Goal: Check status: Check status

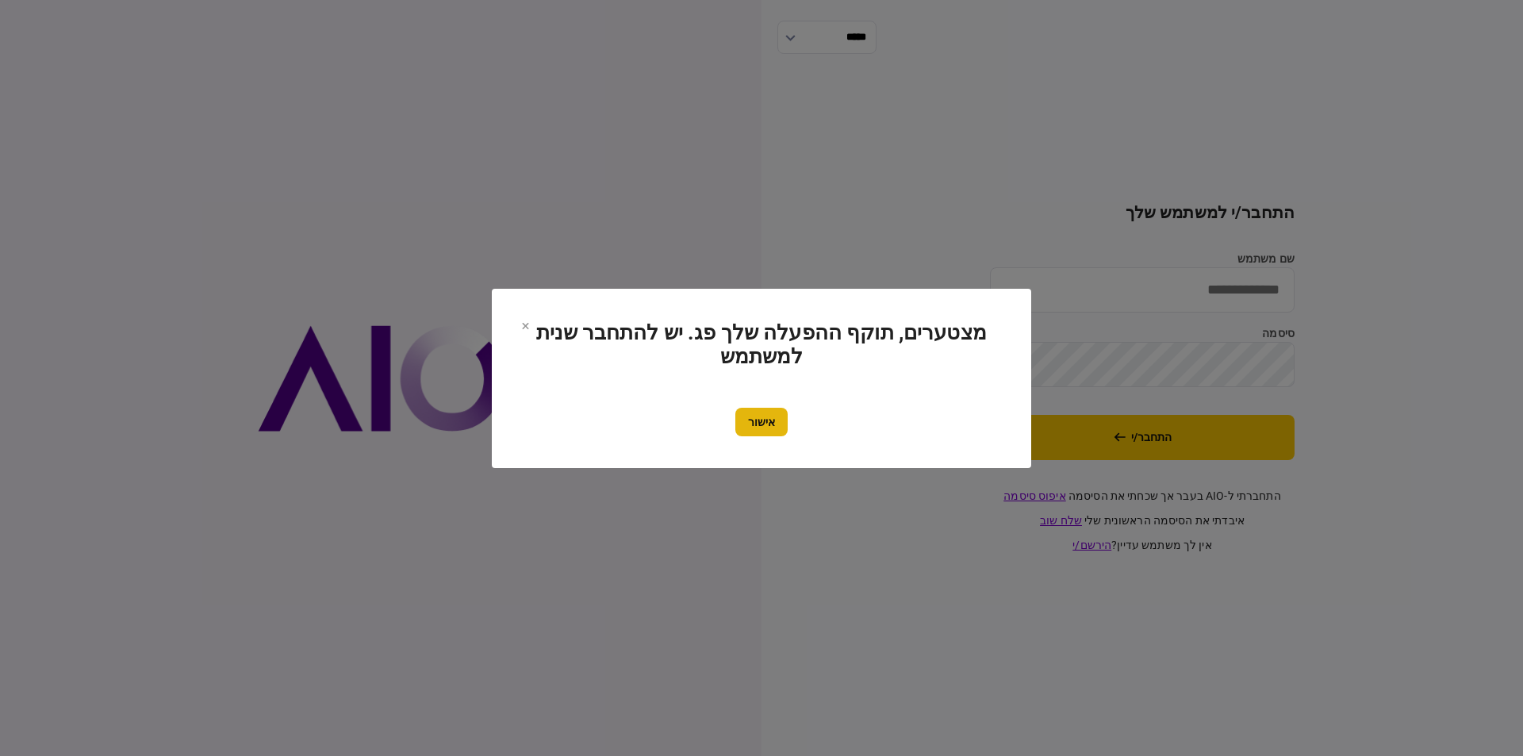
type input "*********"
click at [759, 427] on button "אישור" at bounding box center [761, 422] width 52 height 29
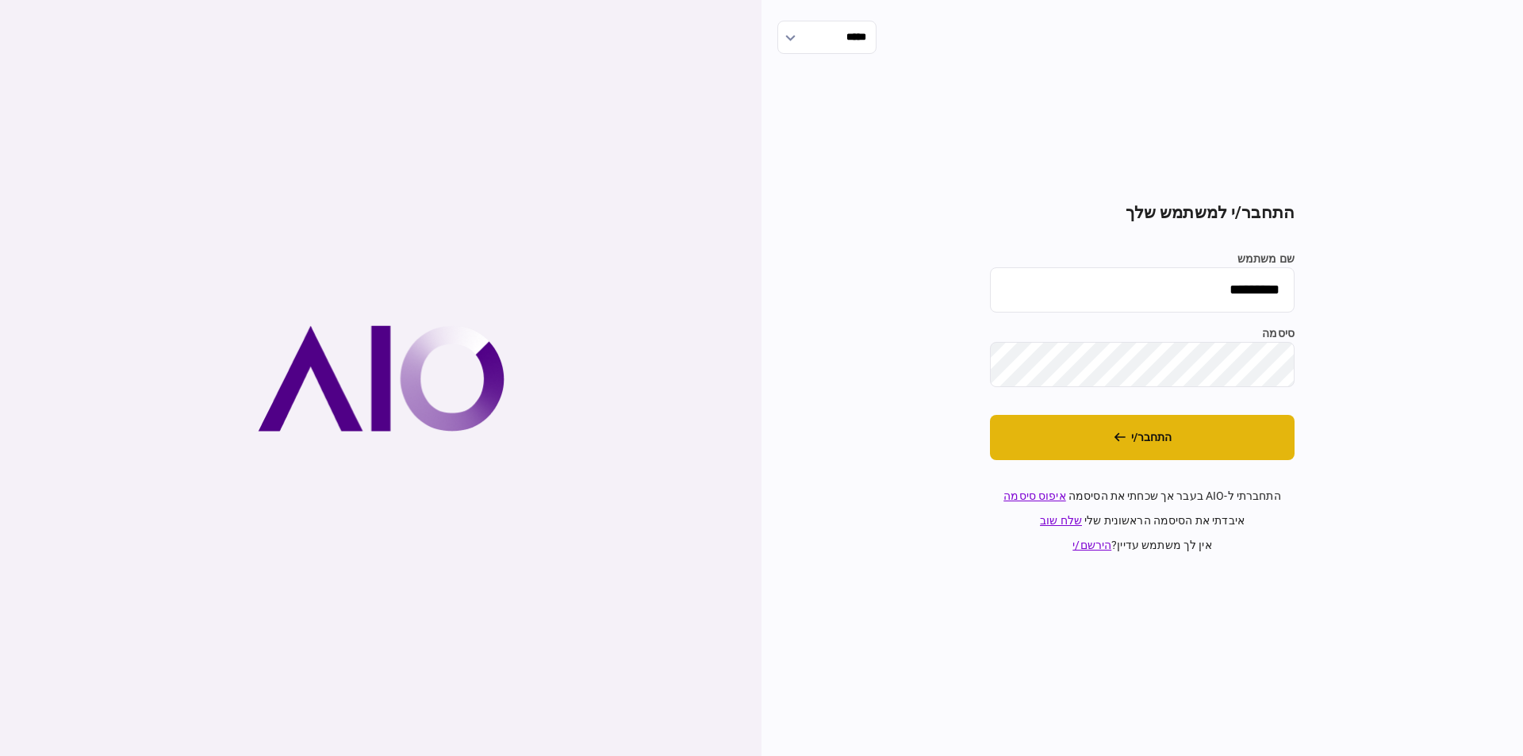
click at [1021, 429] on button "התחבר/י" at bounding box center [1142, 437] width 305 height 45
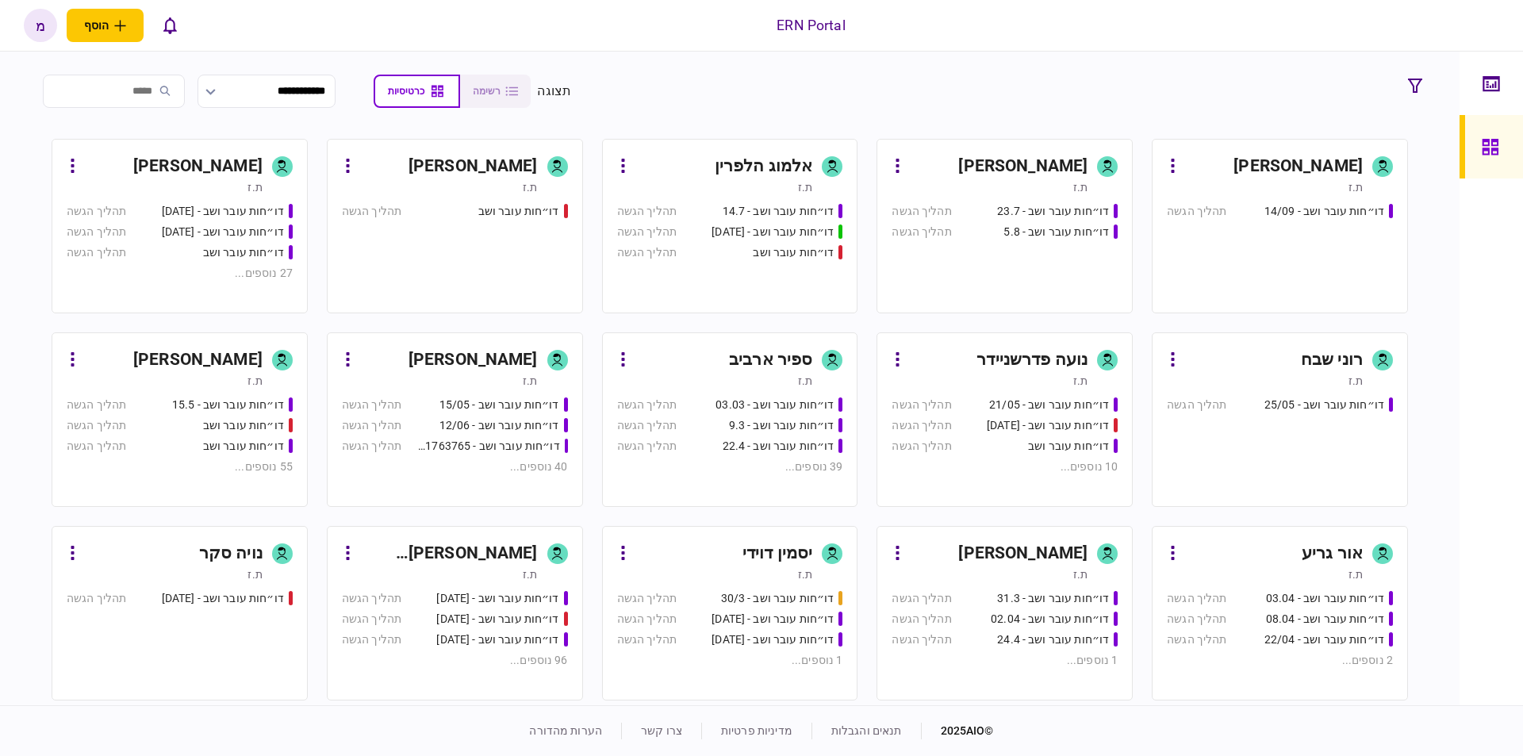
click at [394, 383] on div "ת.ז" at bounding box center [440, 381] width 196 height 16
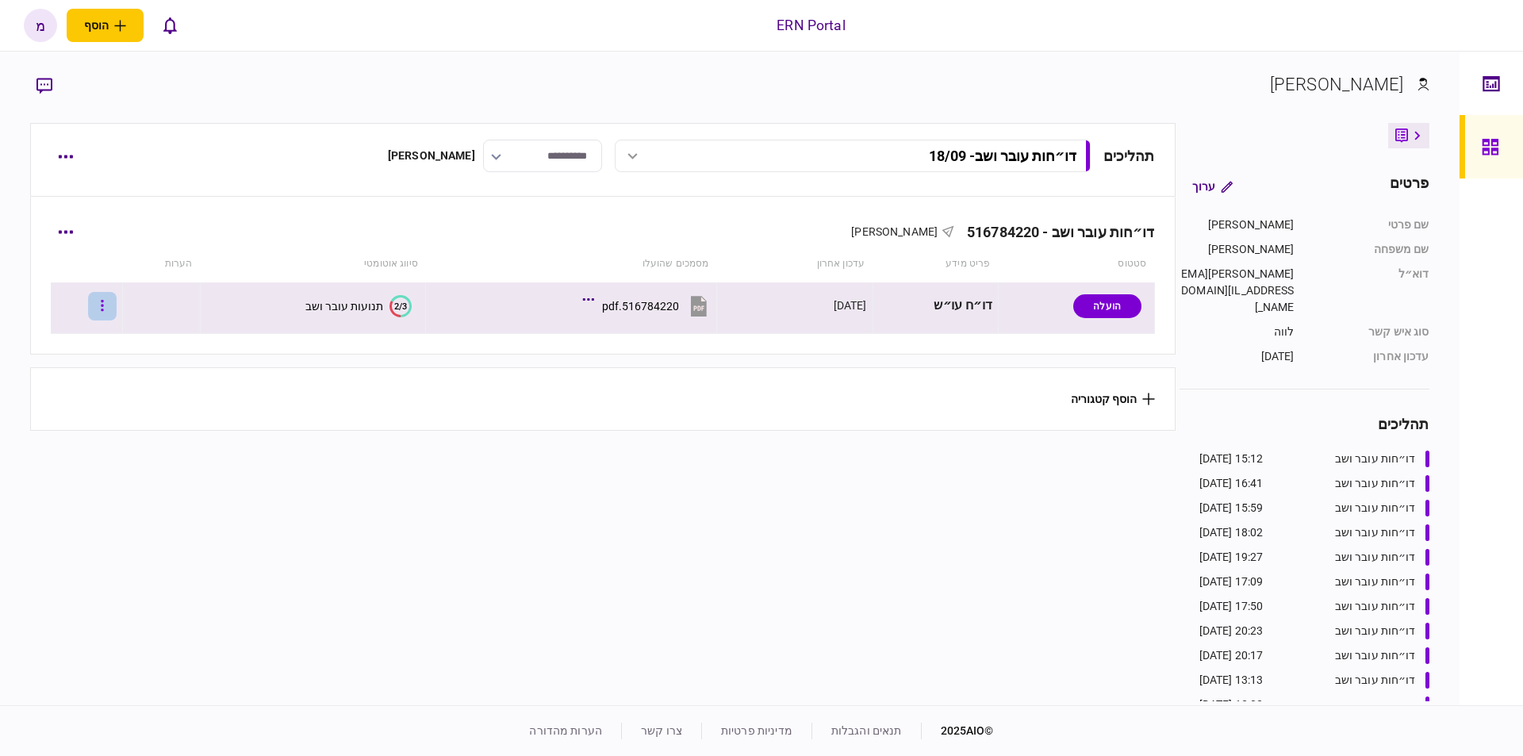
click at [105, 306] on button "button" at bounding box center [102, 306] width 29 height 29
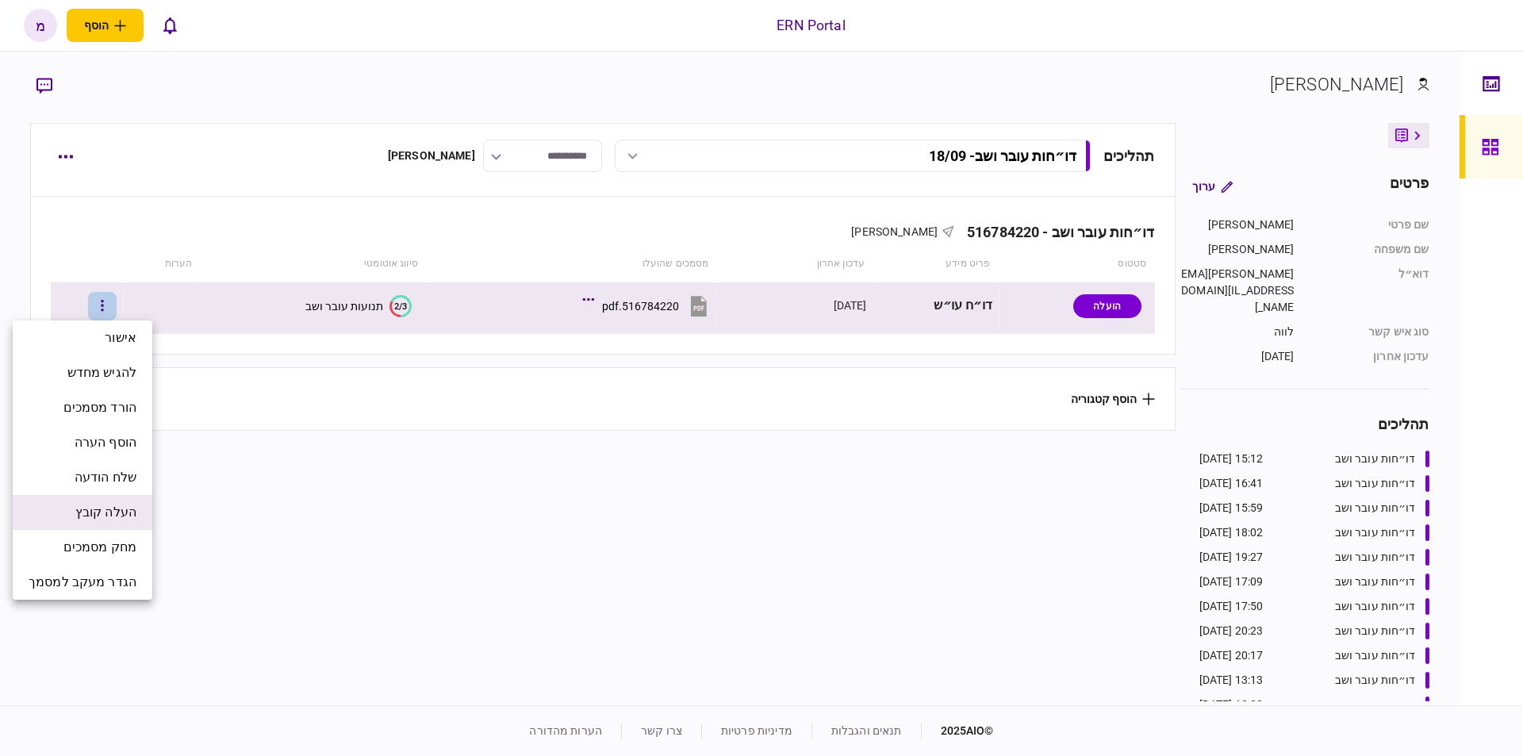
click at [123, 523] on li "העלה קובץ" at bounding box center [83, 512] width 140 height 35
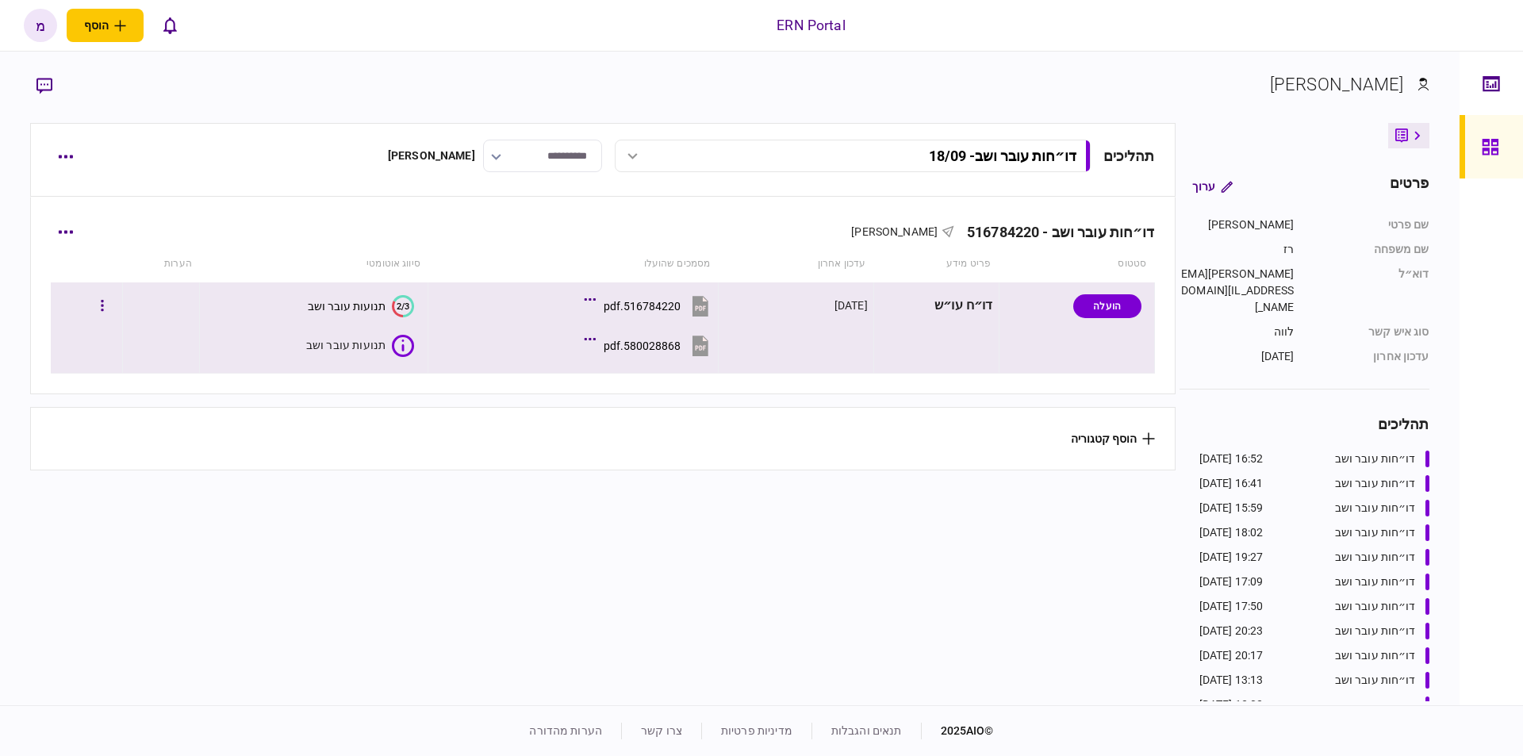
click at [397, 347] on icon at bounding box center [403, 346] width 22 height 22
click at [402, 343] on icon "2/3" at bounding box center [400, 346] width 22 height 22
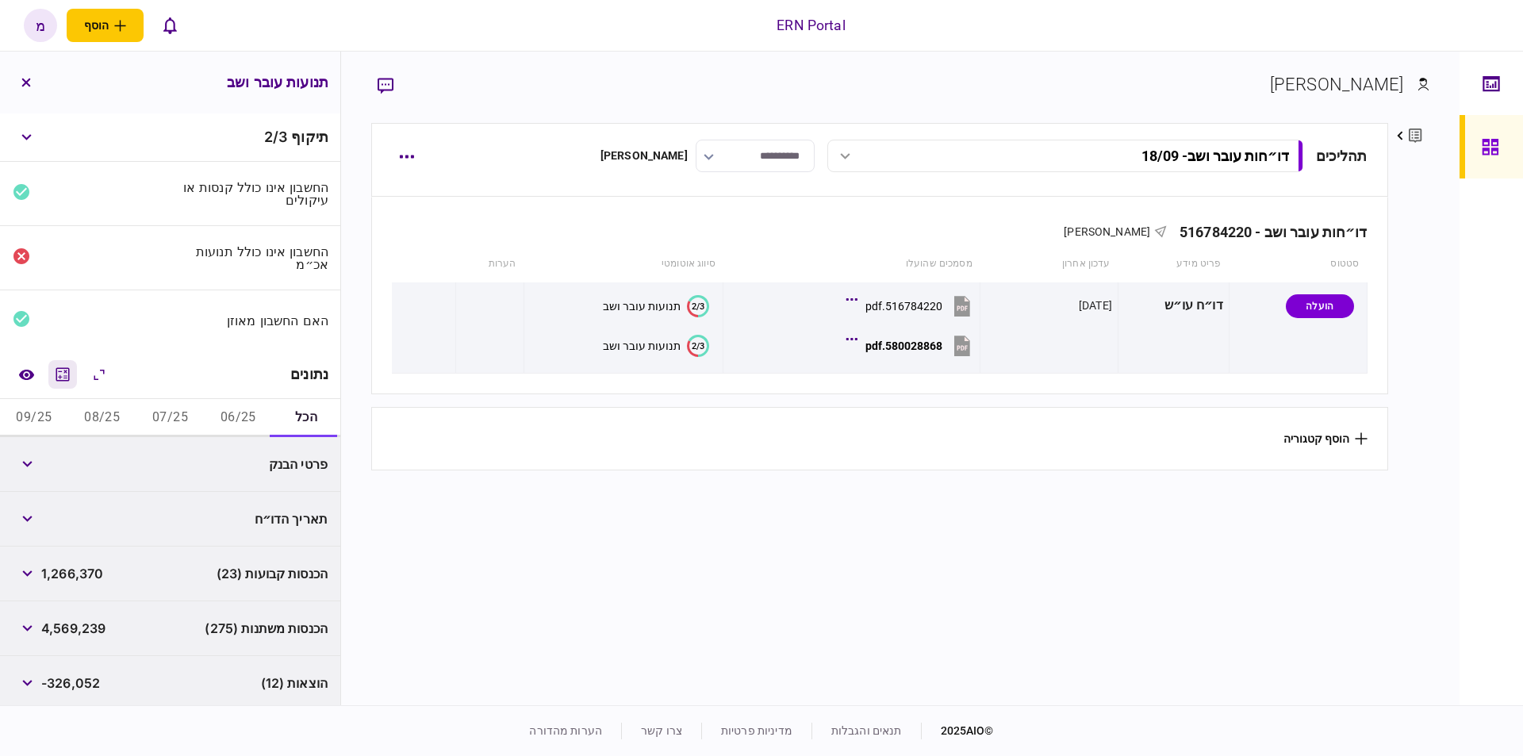
click at [67, 372] on icon "מחשבון" at bounding box center [62, 374] width 19 height 19
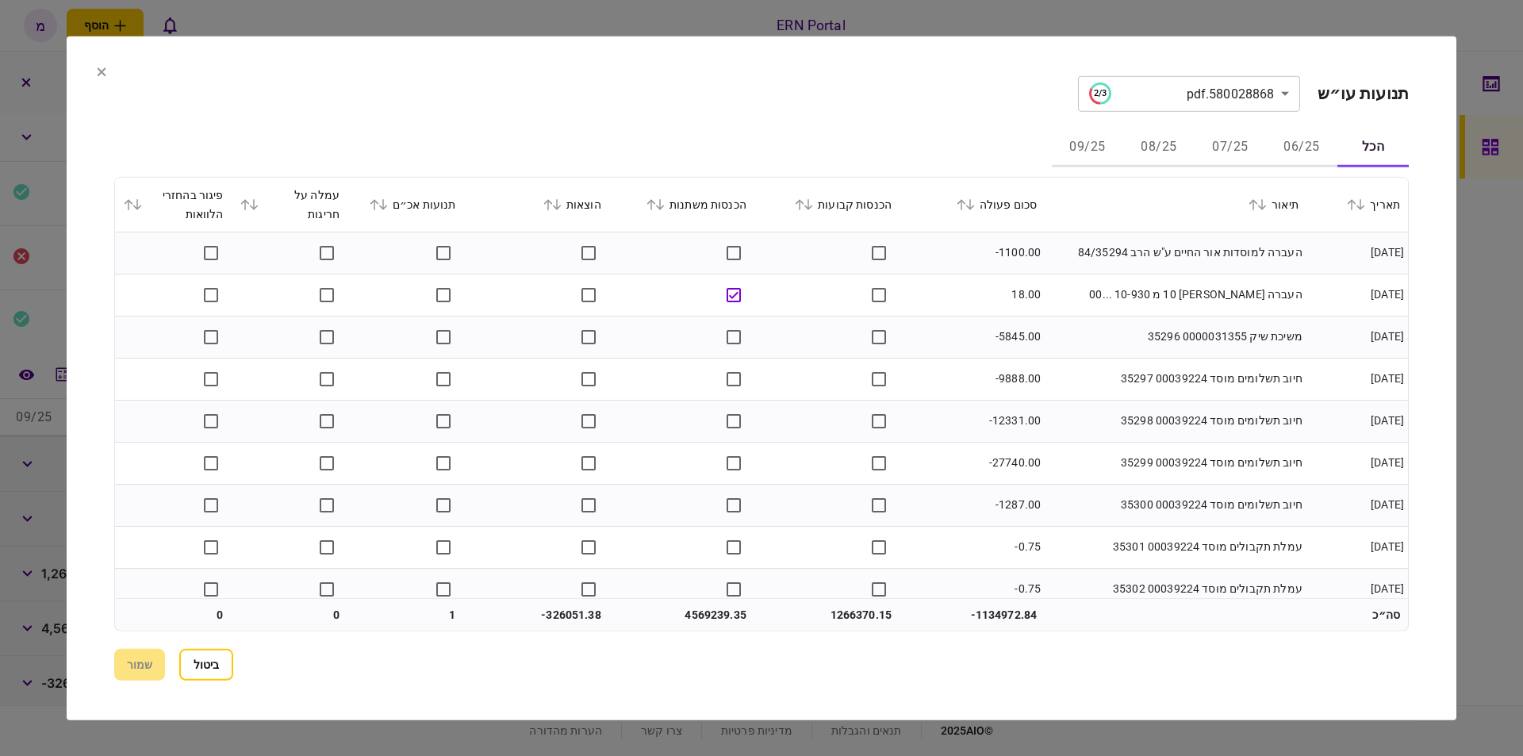
click at [379, 206] on icon at bounding box center [375, 203] width 10 height 11
click at [813, 199] on icon at bounding box center [808, 203] width 10 height 11
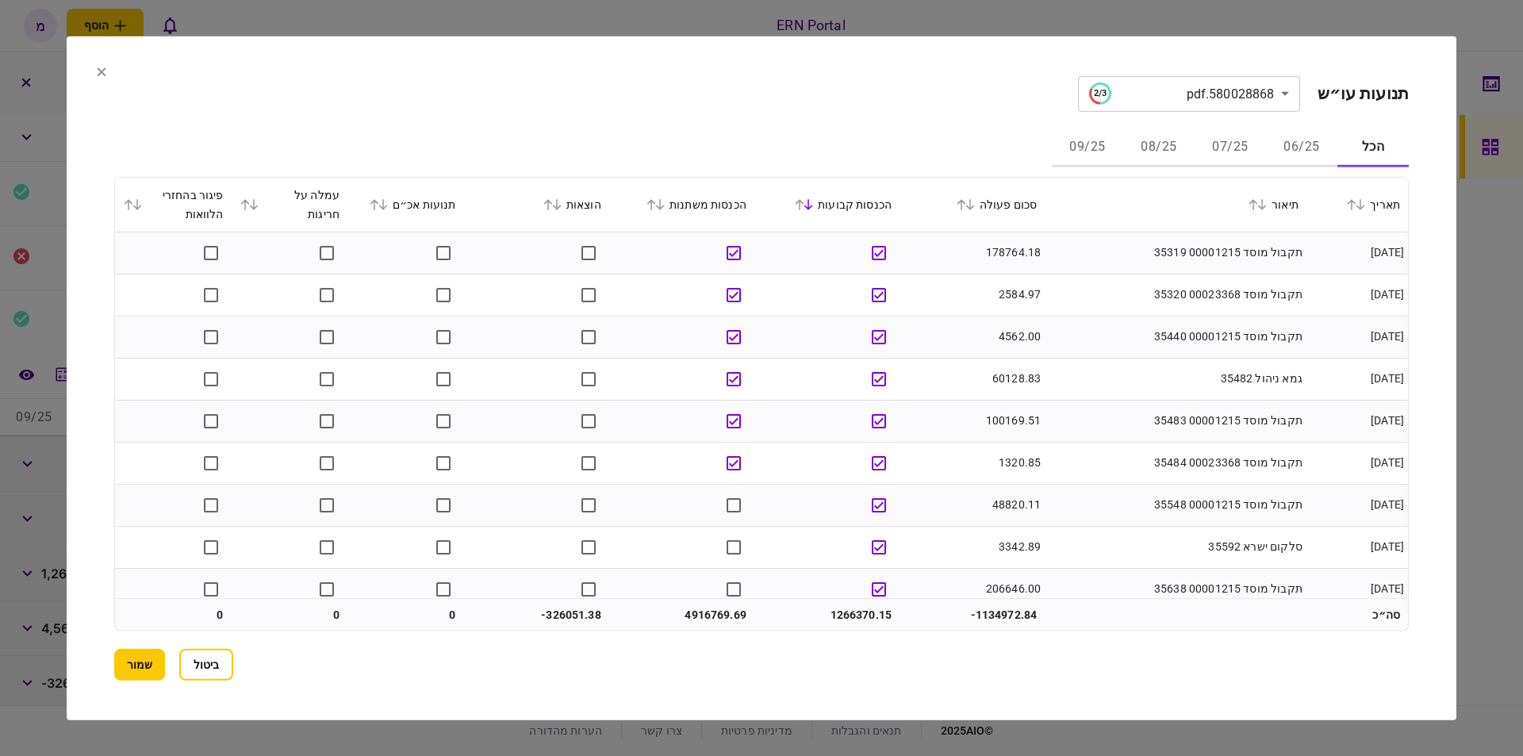
click at [730, 500] on td at bounding box center [681, 505] width 145 height 42
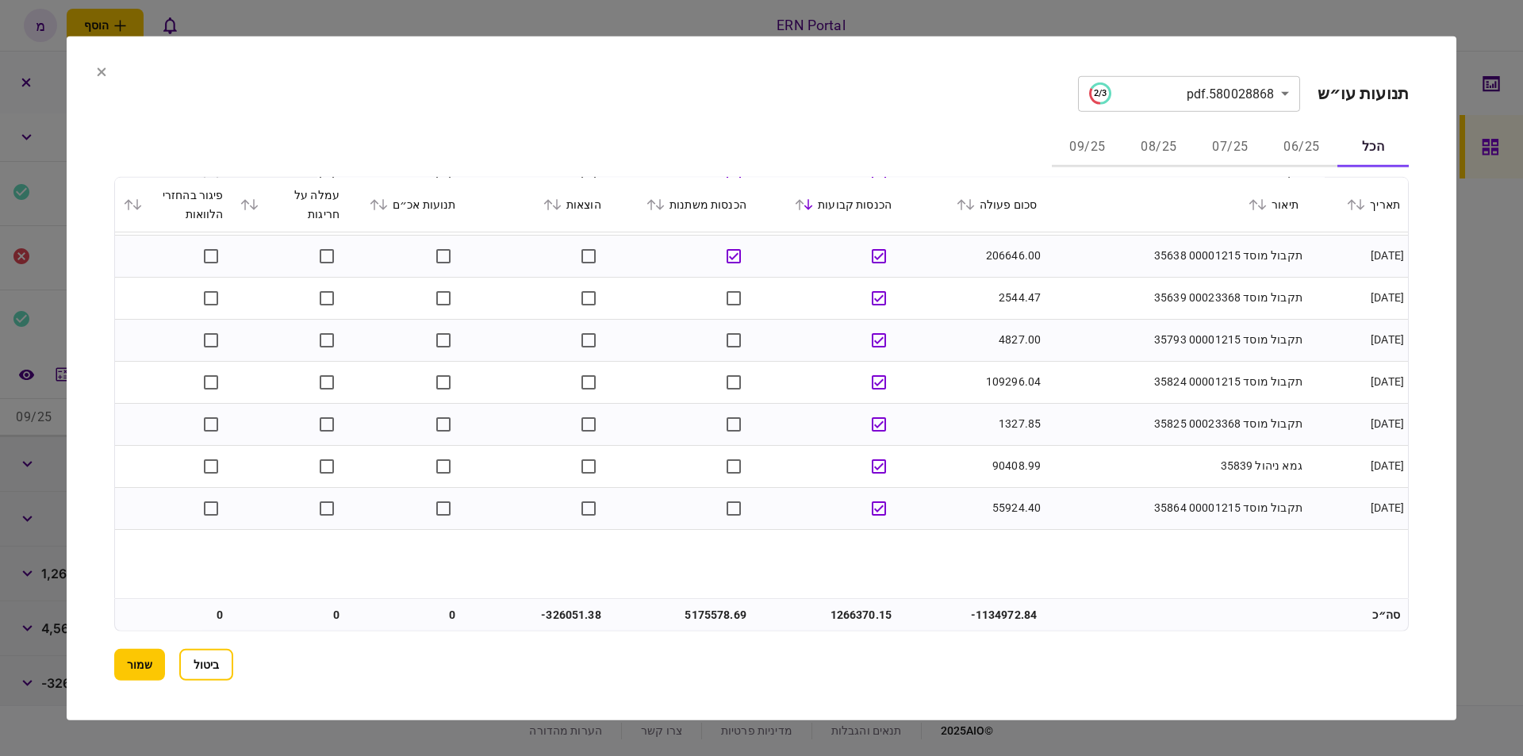
scroll to position [254, 0]
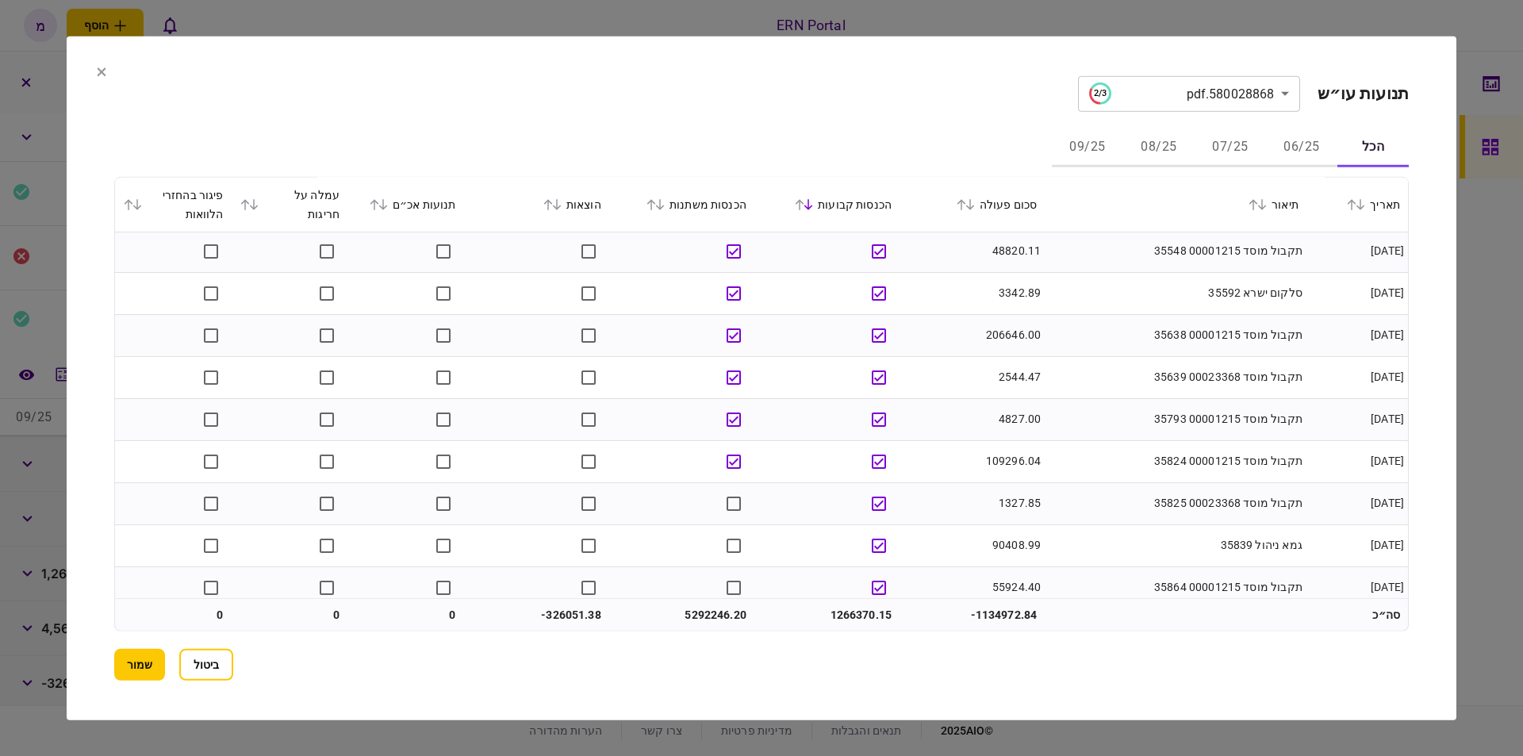
drag, startPoint x: 734, startPoint y: 484, endPoint x: 735, endPoint y: 524, distance: 40.5
click at [736, 523] on td at bounding box center [681, 503] width 145 height 42
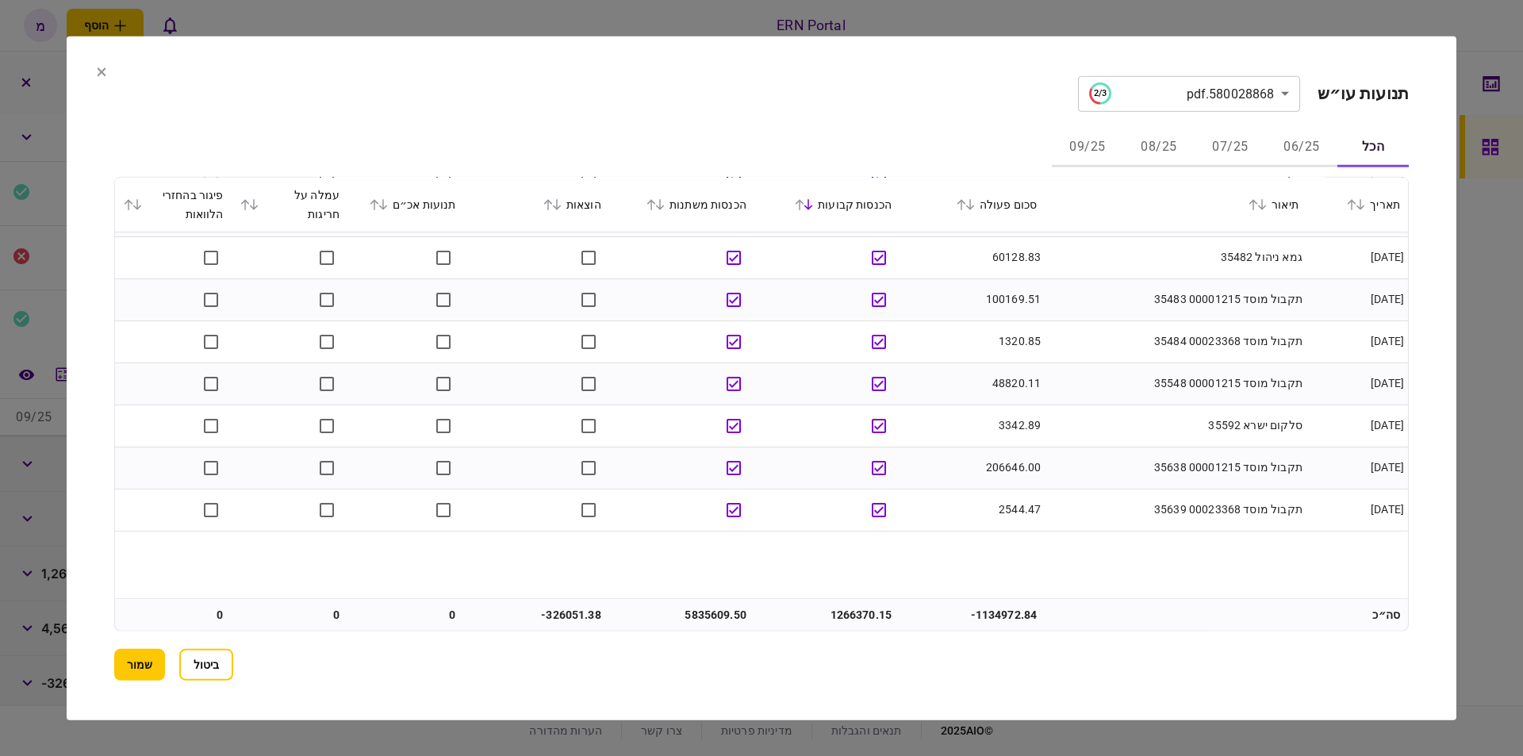
scroll to position [0, 0]
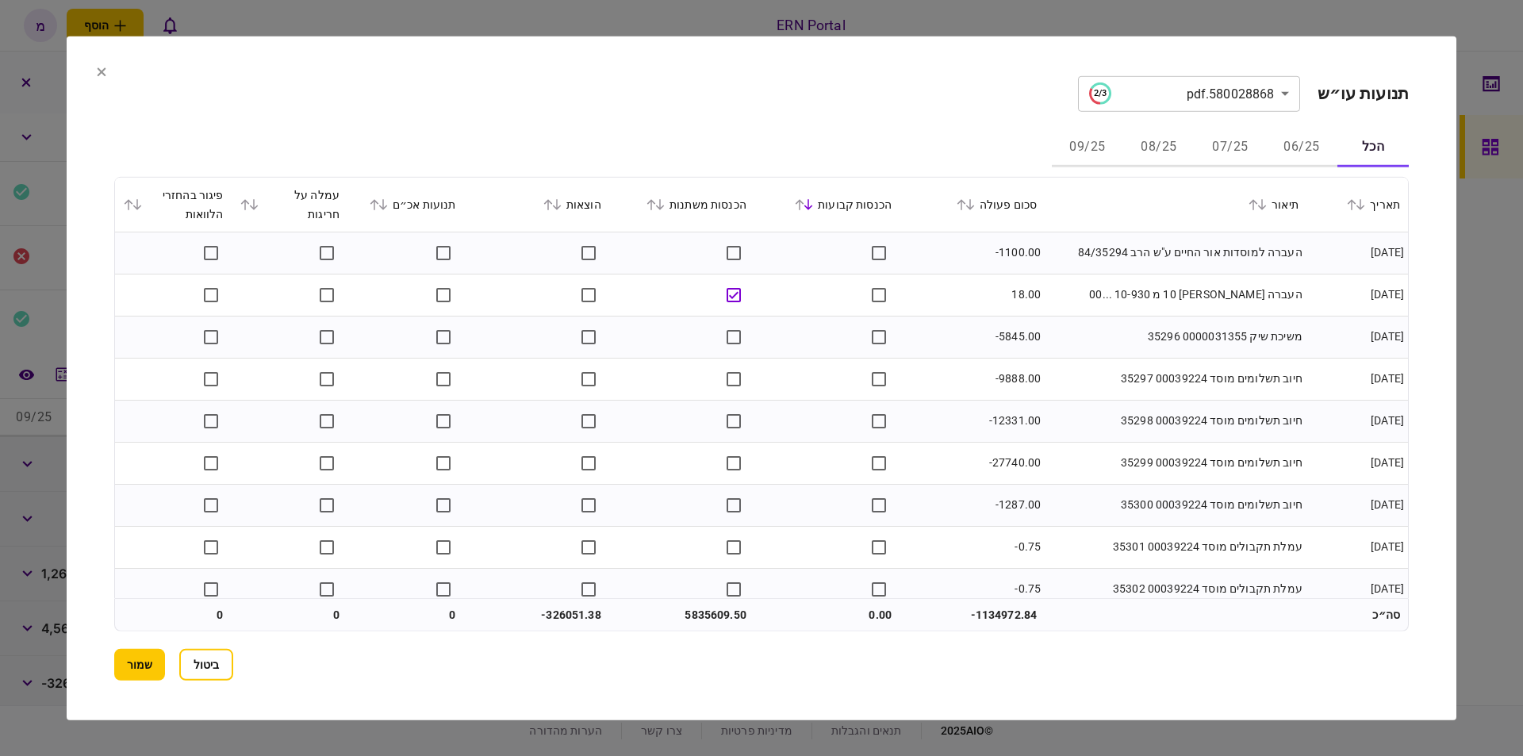
click at [561, 205] on icon at bounding box center [557, 203] width 10 height 11
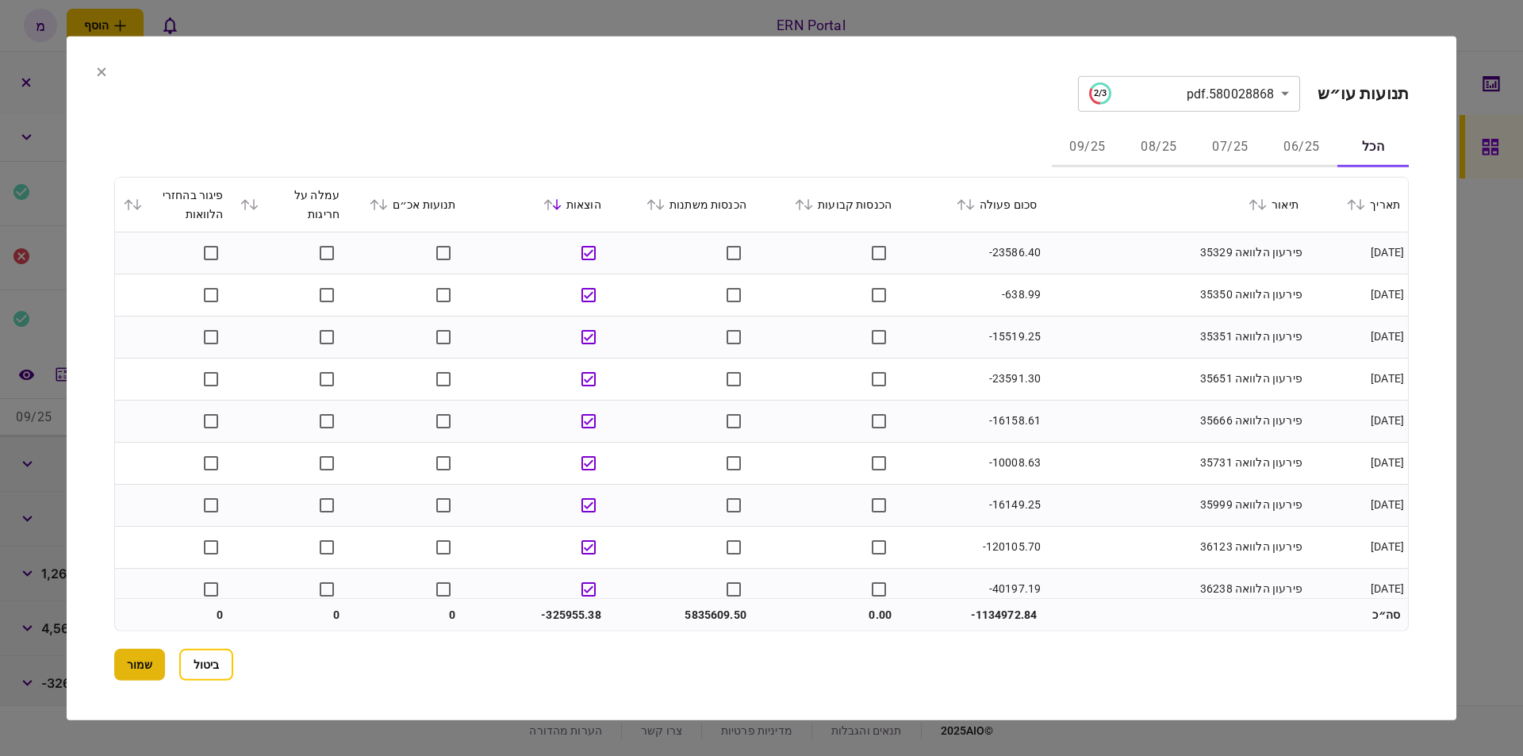
click at [151, 666] on button "שמור" at bounding box center [139, 665] width 51 height 32
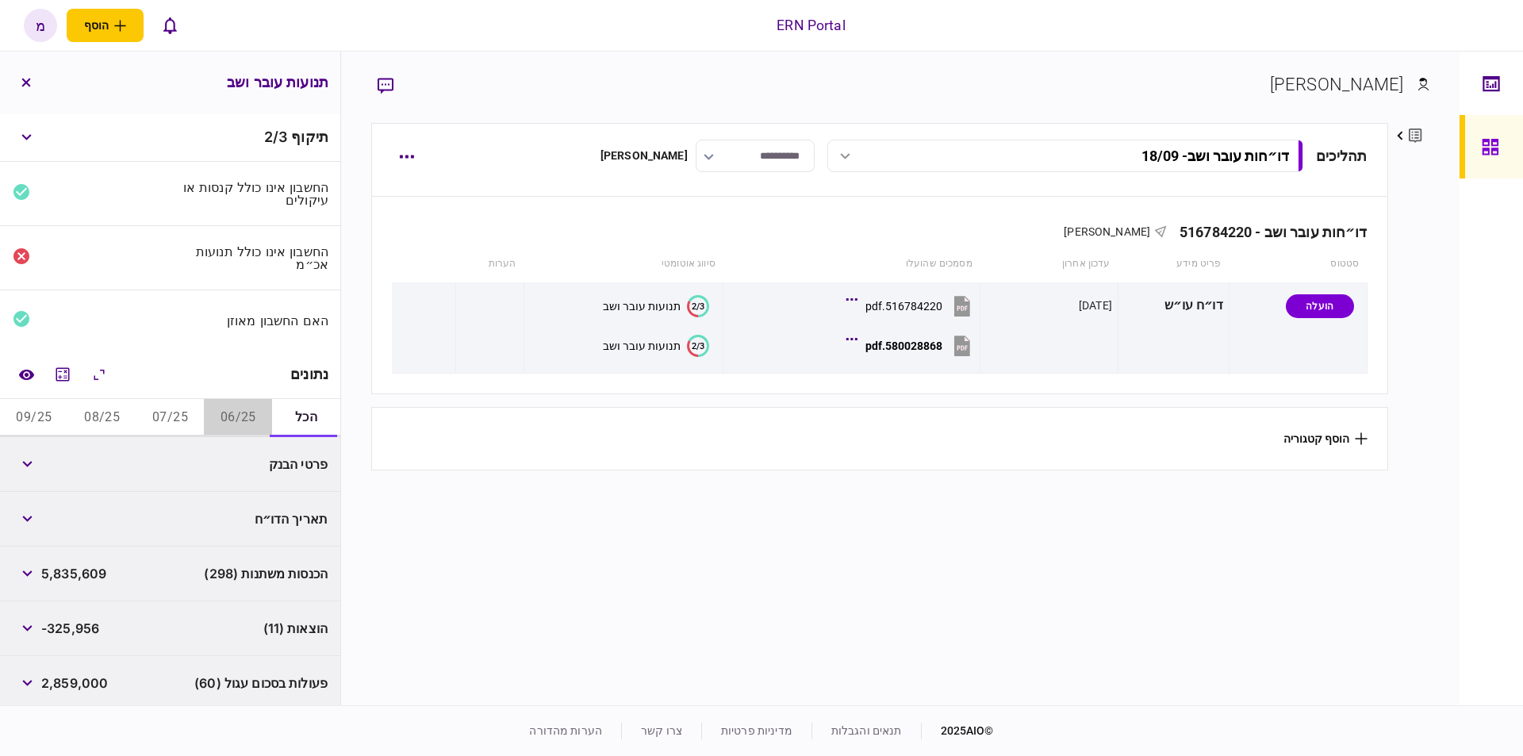
click at [255, 408] on button "06/25" at bounding box center [238, 418] width 68 height 38
click at [17, 520] on button "button" at bounding box center [27, 518] width 29 height 29
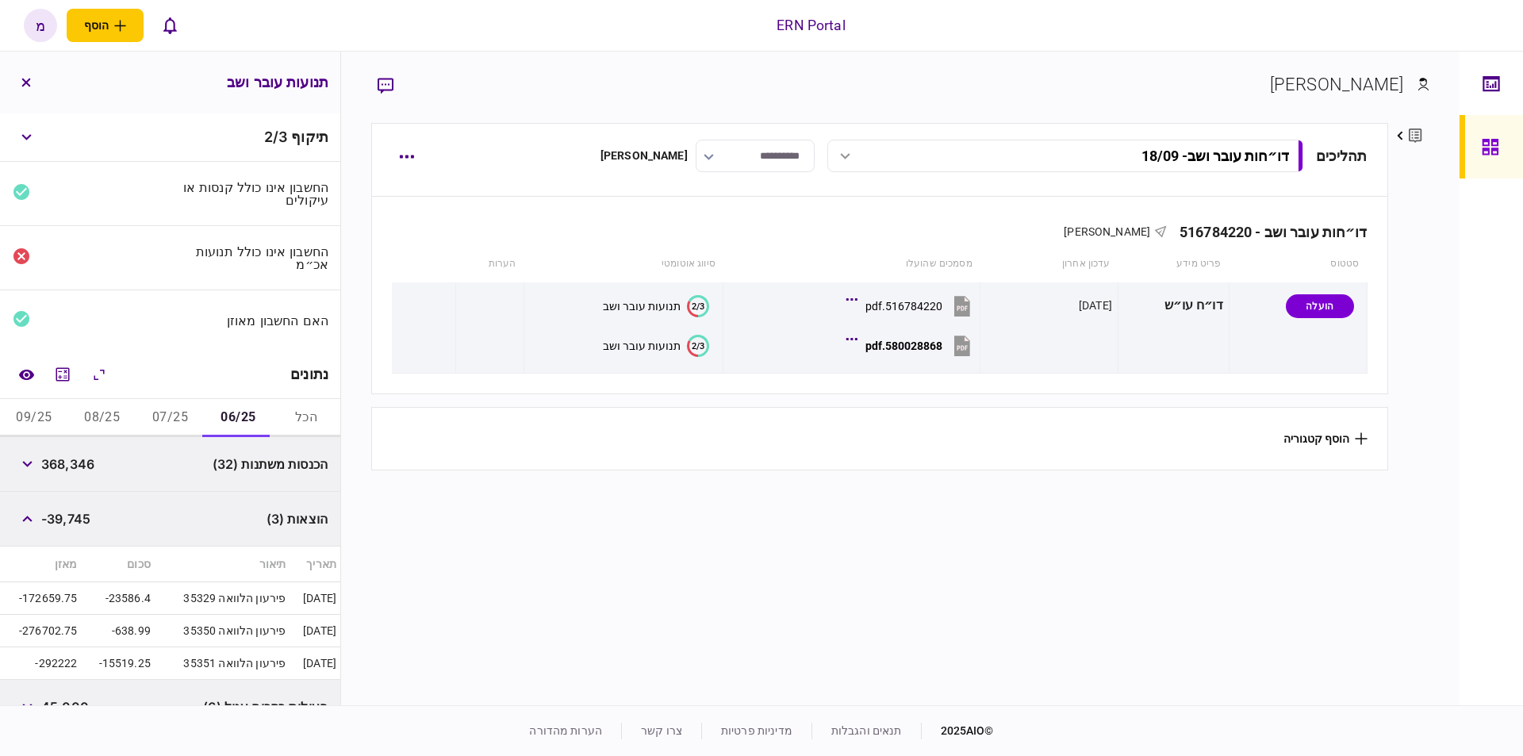
click at [155, 409] on button "07/25" at bounding box center [170, 418] width 68 height 38
click at [104, 414] on button "08/25" at bounding box center [102, 418] width 68 height 38
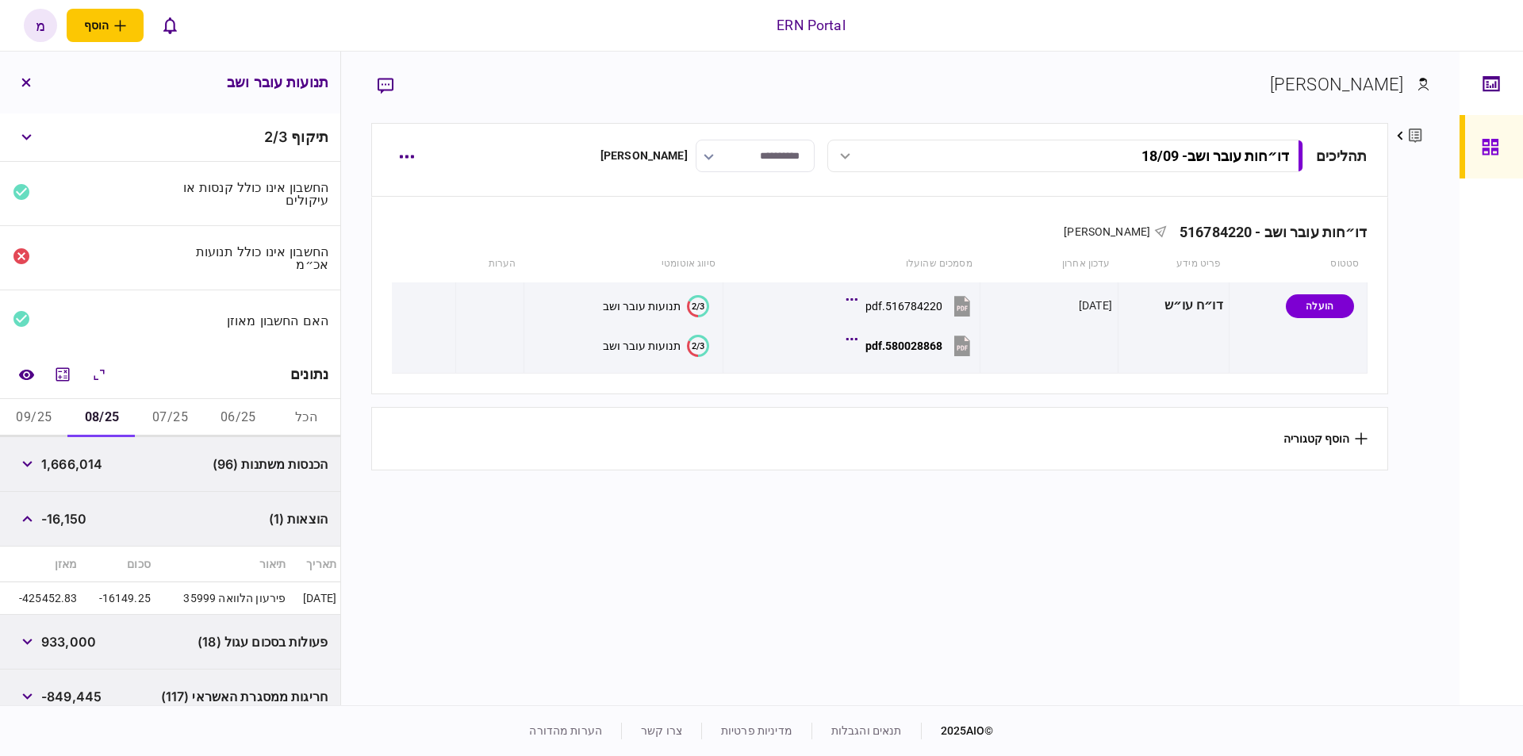
click at [62, 412] on button "09/25" at bounding box center [34, 418] width 68 height 38
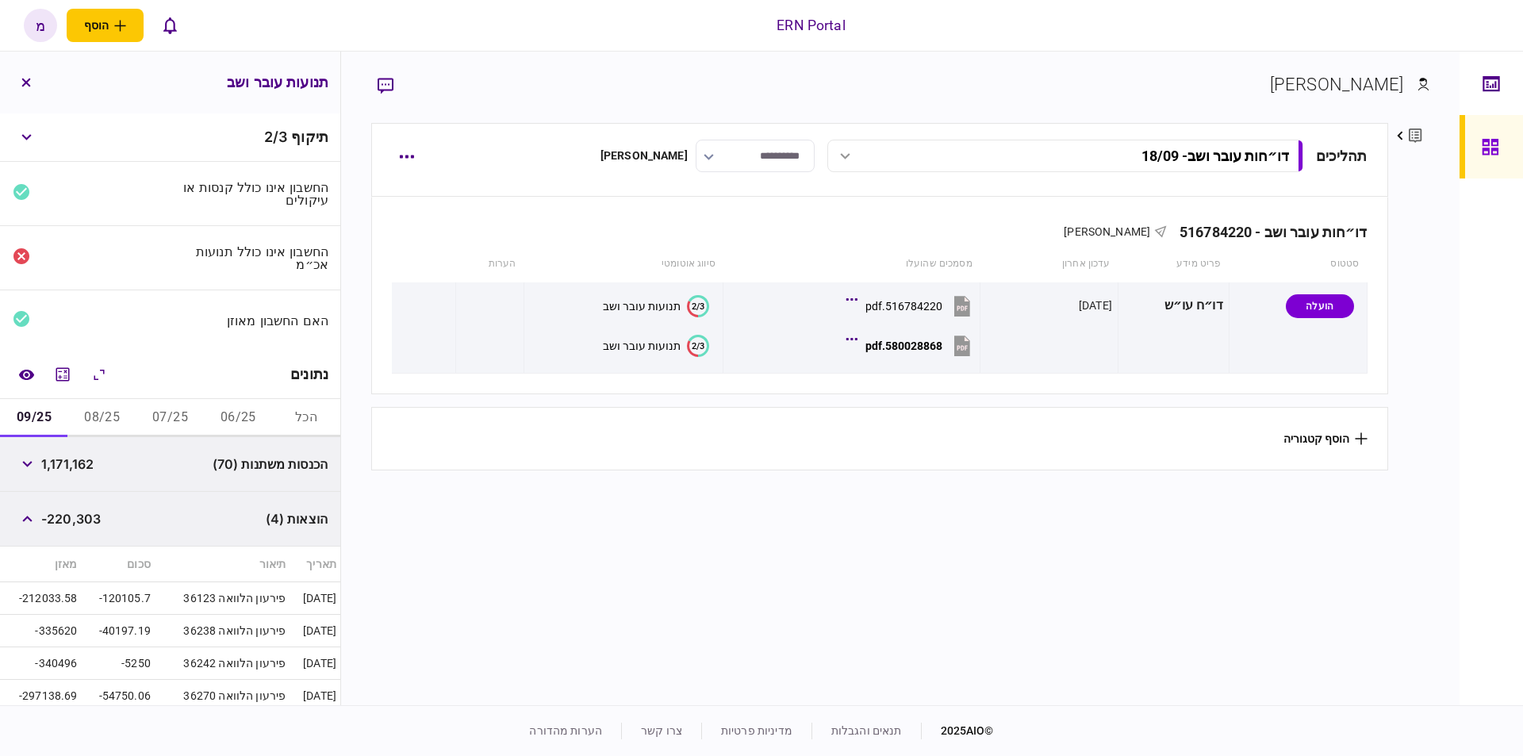
scroll to position [90, 0]
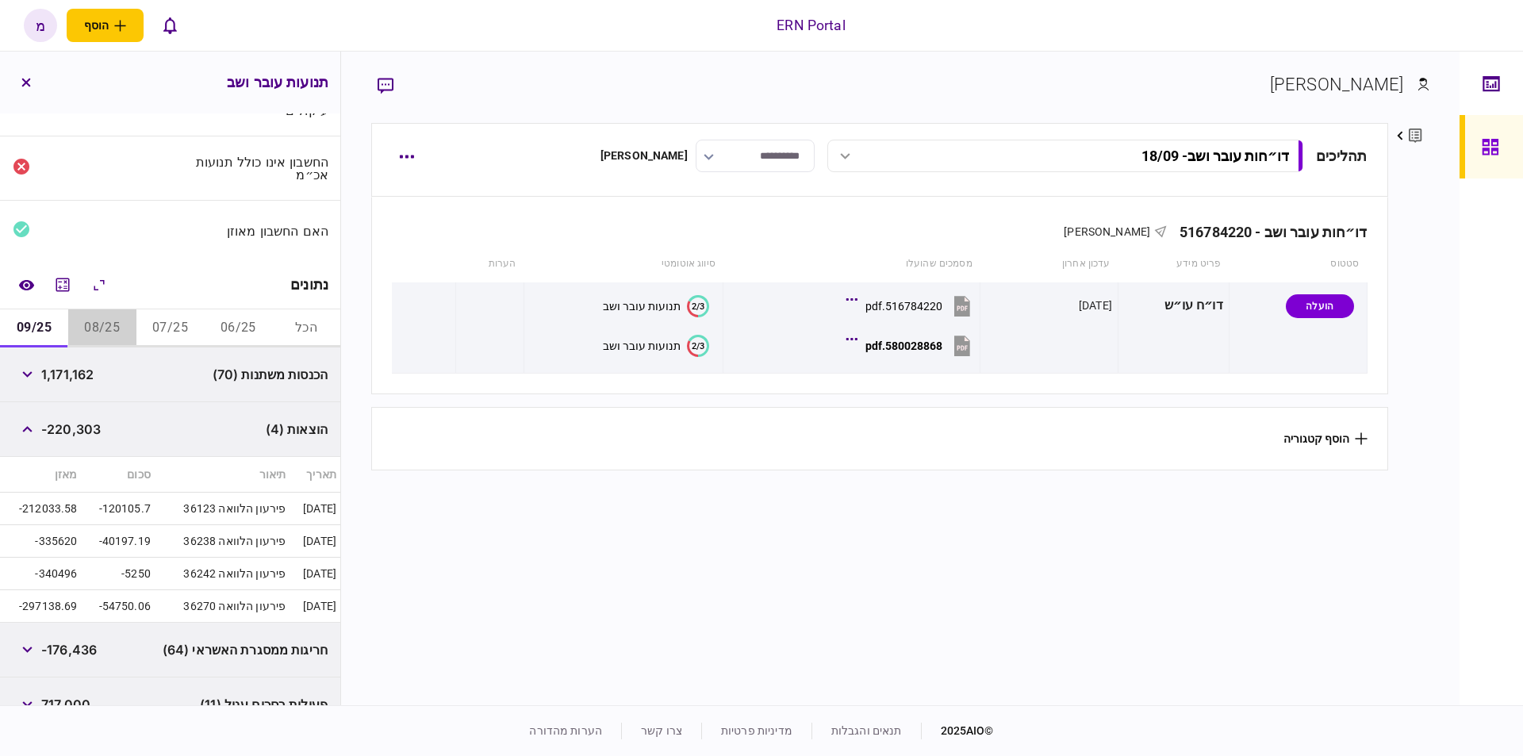
click at [120, 327] on button "08/25" at bounding box center [102, 328] width 68 height 38
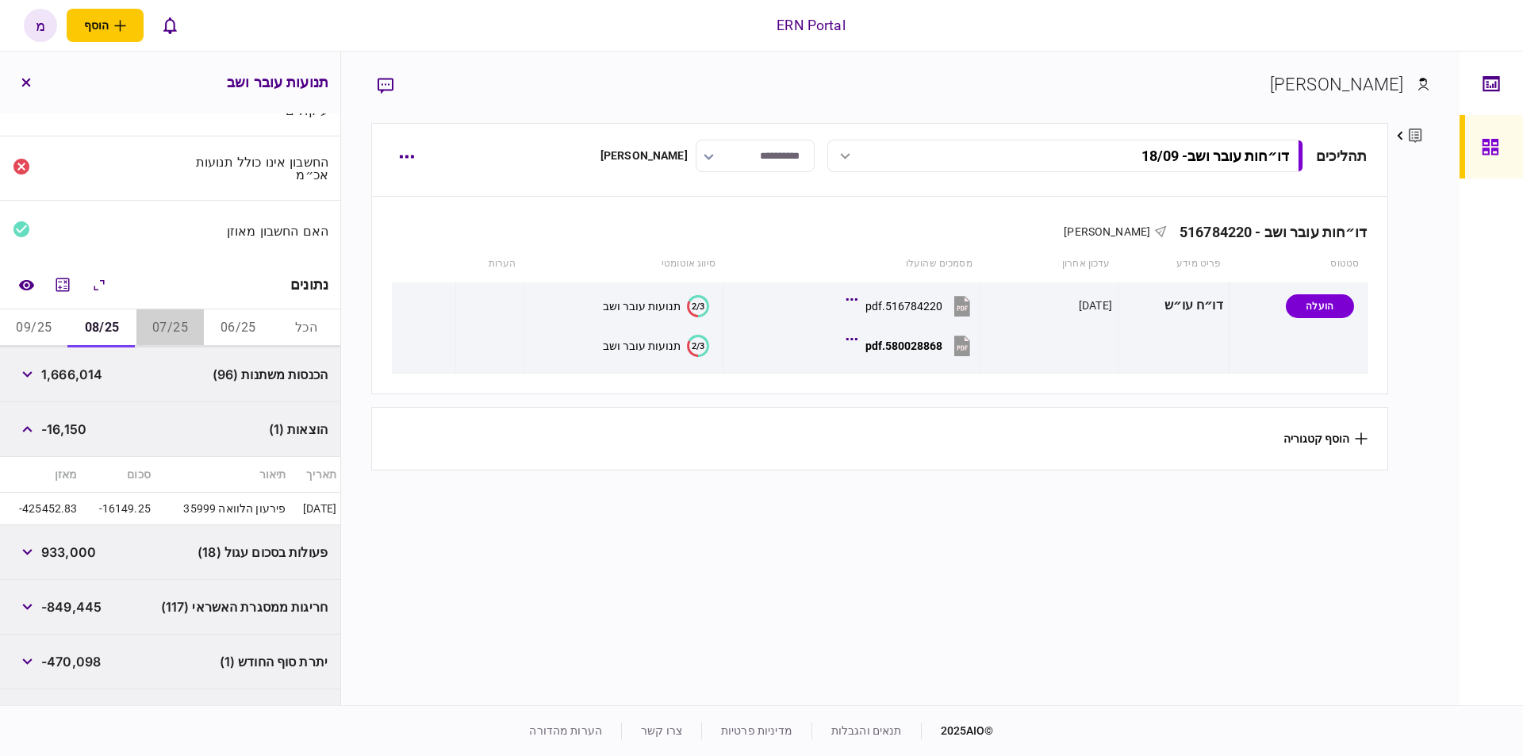
click at [176, 322] on button "07/25" at bounding box center [170, 328] width 68 height 38
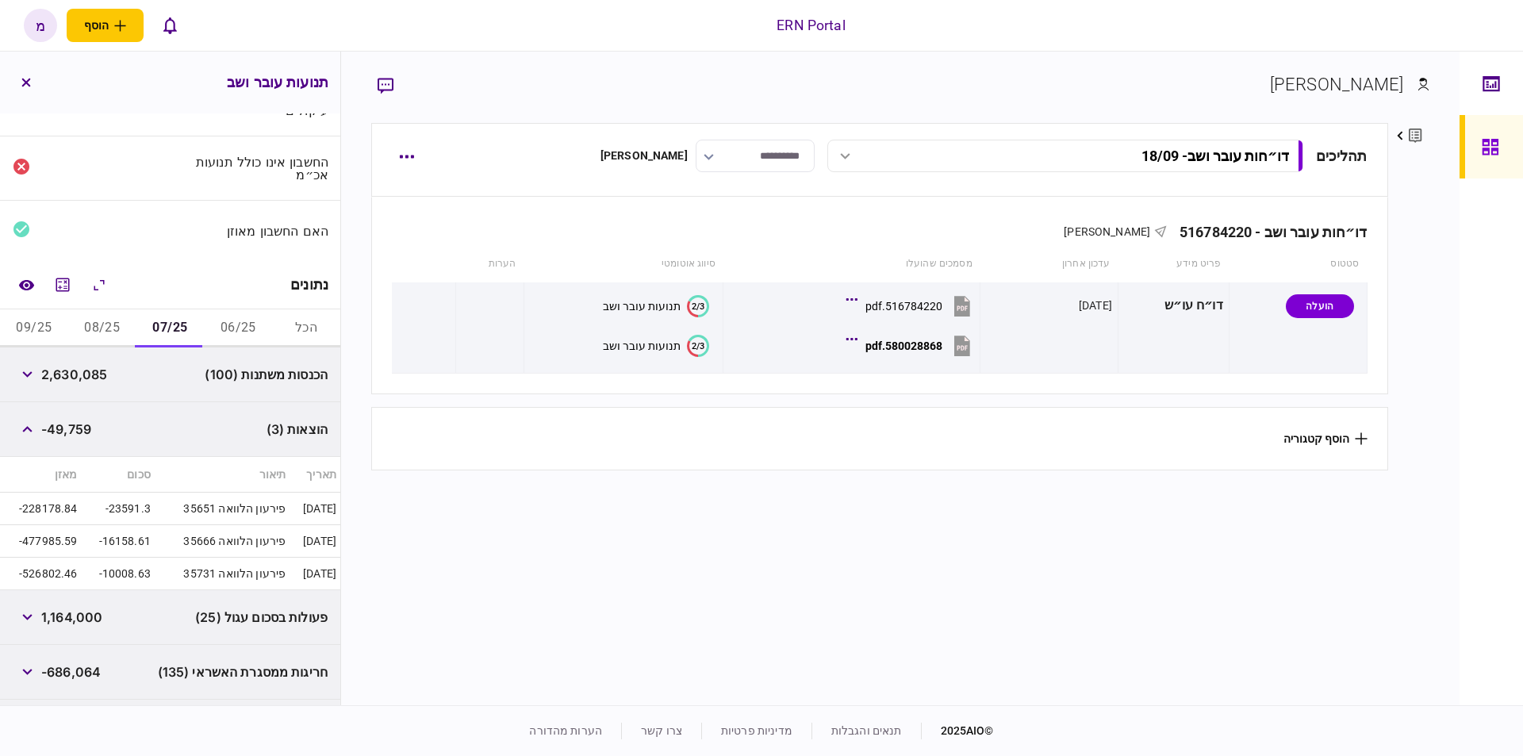
click at [228, 326] on button "06/25" at bounding box center [238, 328] width 68 height 38
click at [174, 332] on button "07/25" at bounding box center [170, 328] width 68 height 38
click at [120, 333] on button "08/25" at bounding box center [102, 328] width 68 height 38
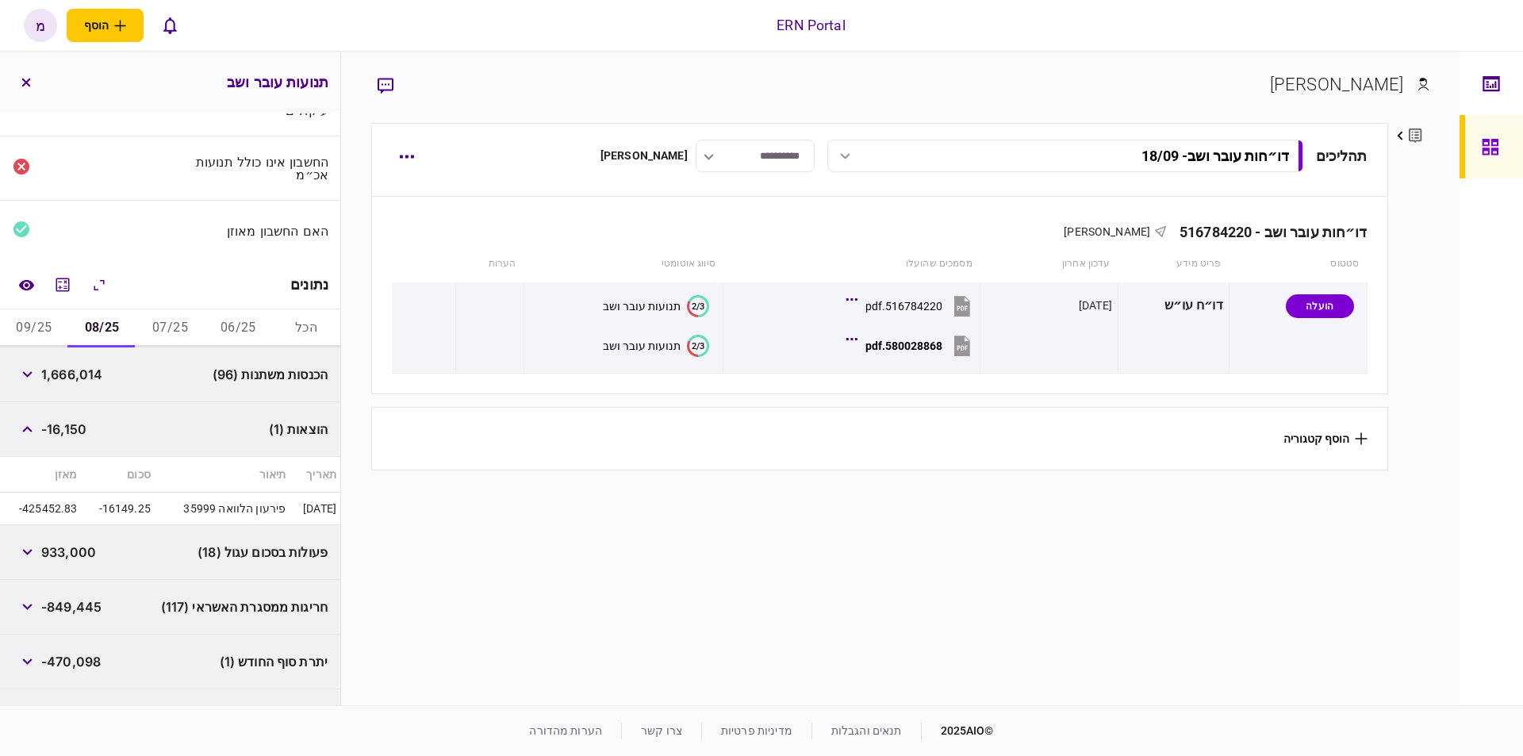
click at [37, 328] on button "09/25" at bounding box center [34, 328] width 68 height 38
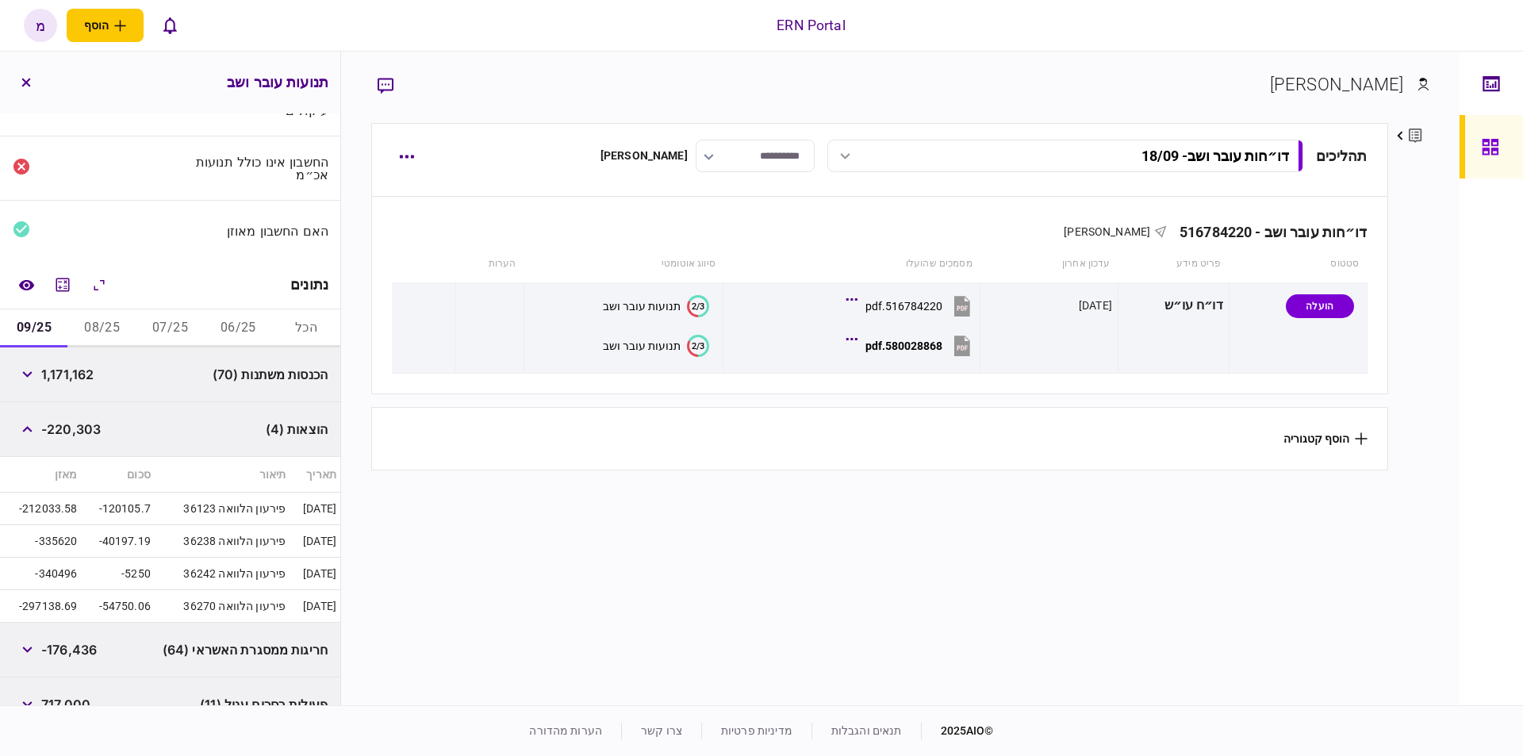
click at [261, 316] on button "06/25" at bounding box center [238, 328] width 68 height 38
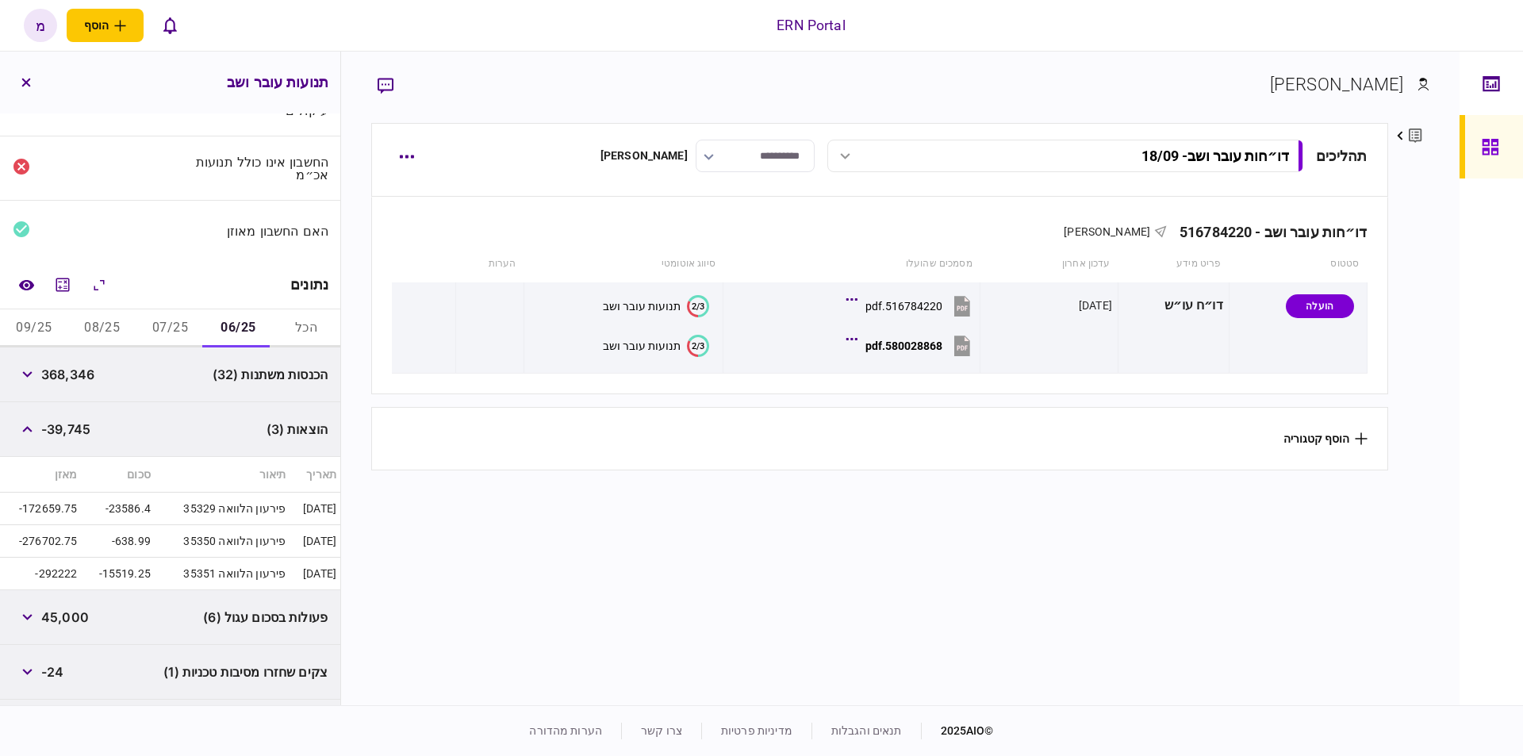
click at [408, 559] on section "תהליכים דו״חות עובר ושב - 18/09 דו״חות עובר ושב - 18/09 16:52 [DATE] דו״חות עוב…" at bounding box center [879, 412] width 1016 height 578
click at [50, 329] on button "09/25" at bounding box center [34, 328] width 68 height 38
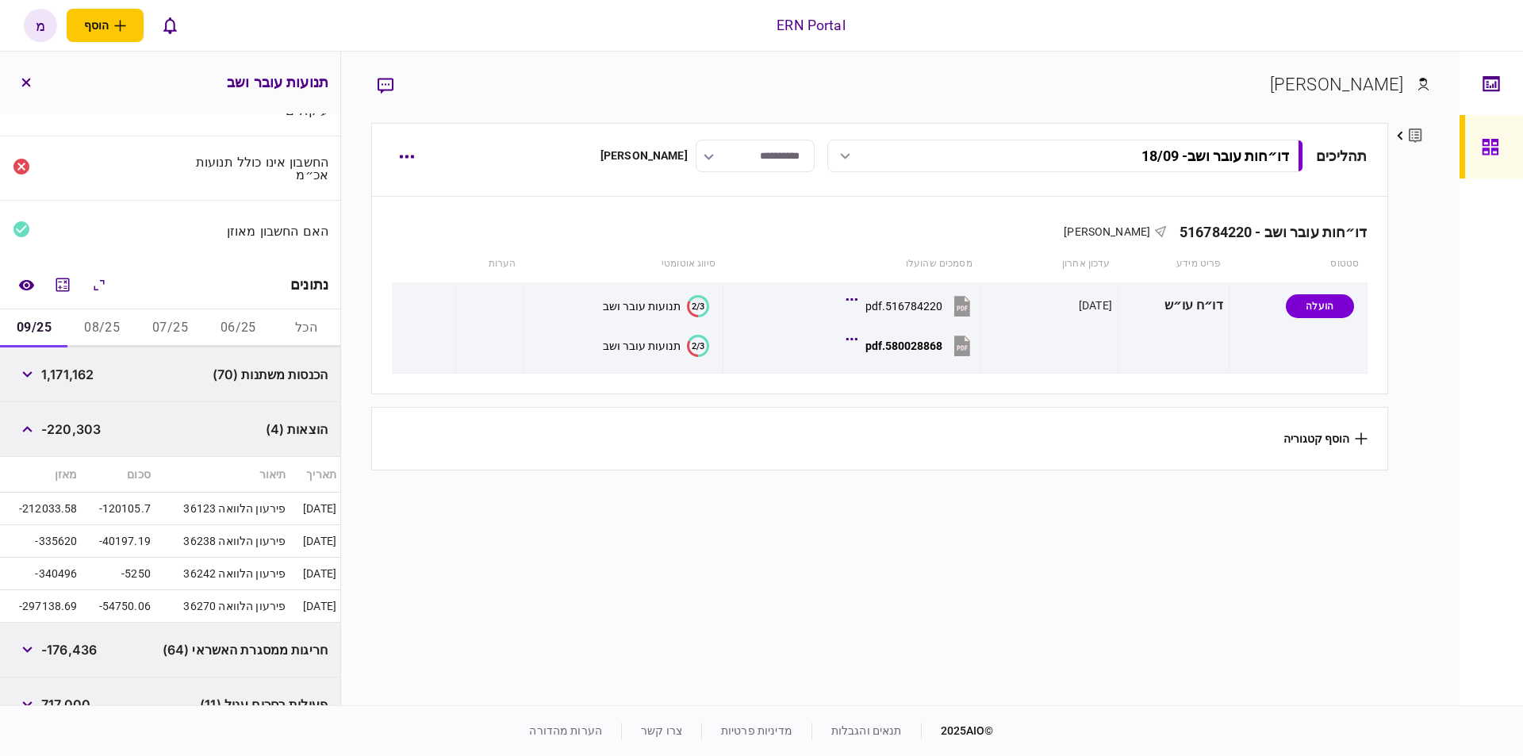
click at [234, 331] on button "06/25" at bounding box center [238, 328] width 68 height 38
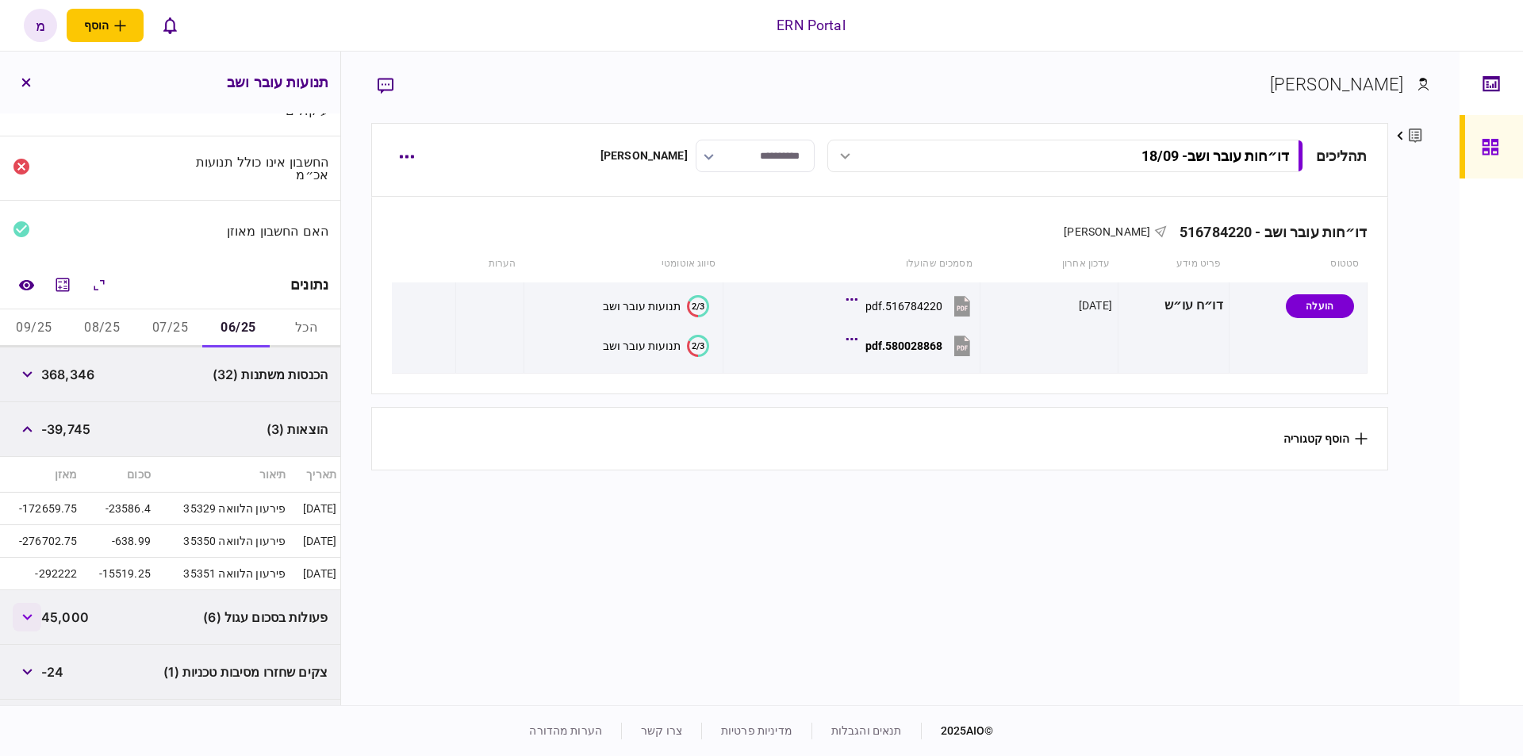
click at [36, 618] on button "button" at bounding box center [27, 617] width 29 height 29
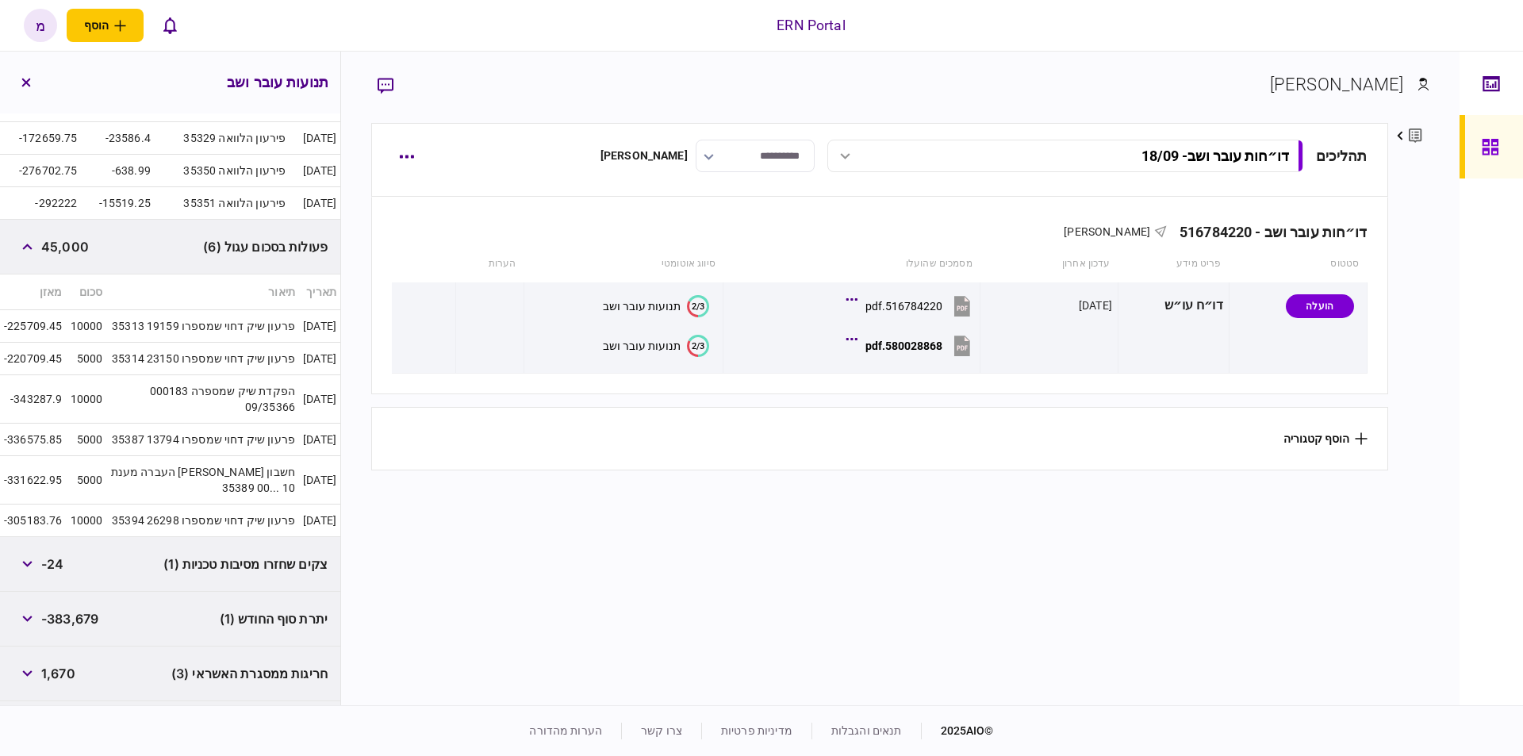
scroll to position [550, 0]
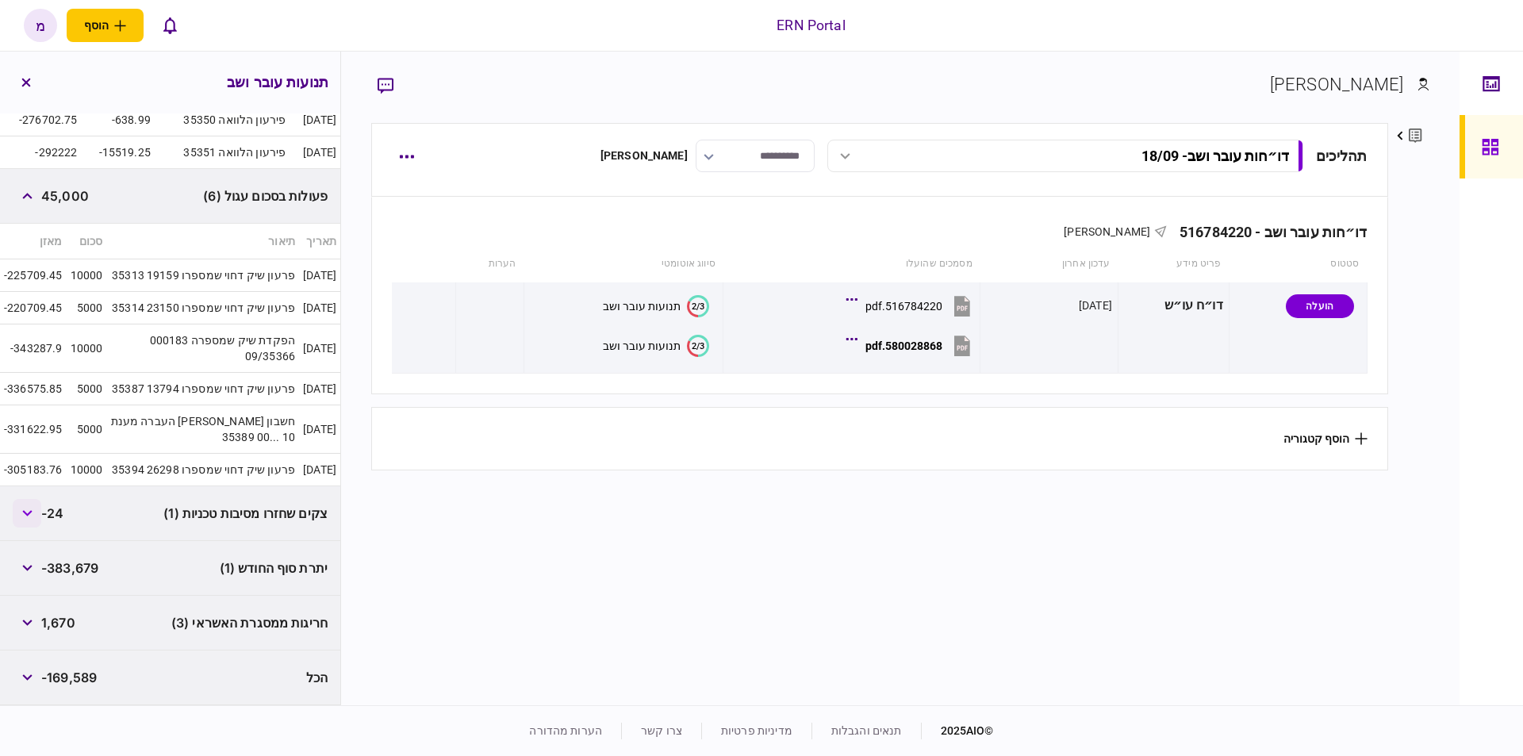
click at [33, 516] on icon "button" at bounding box center [27, 513] width 10 height 6
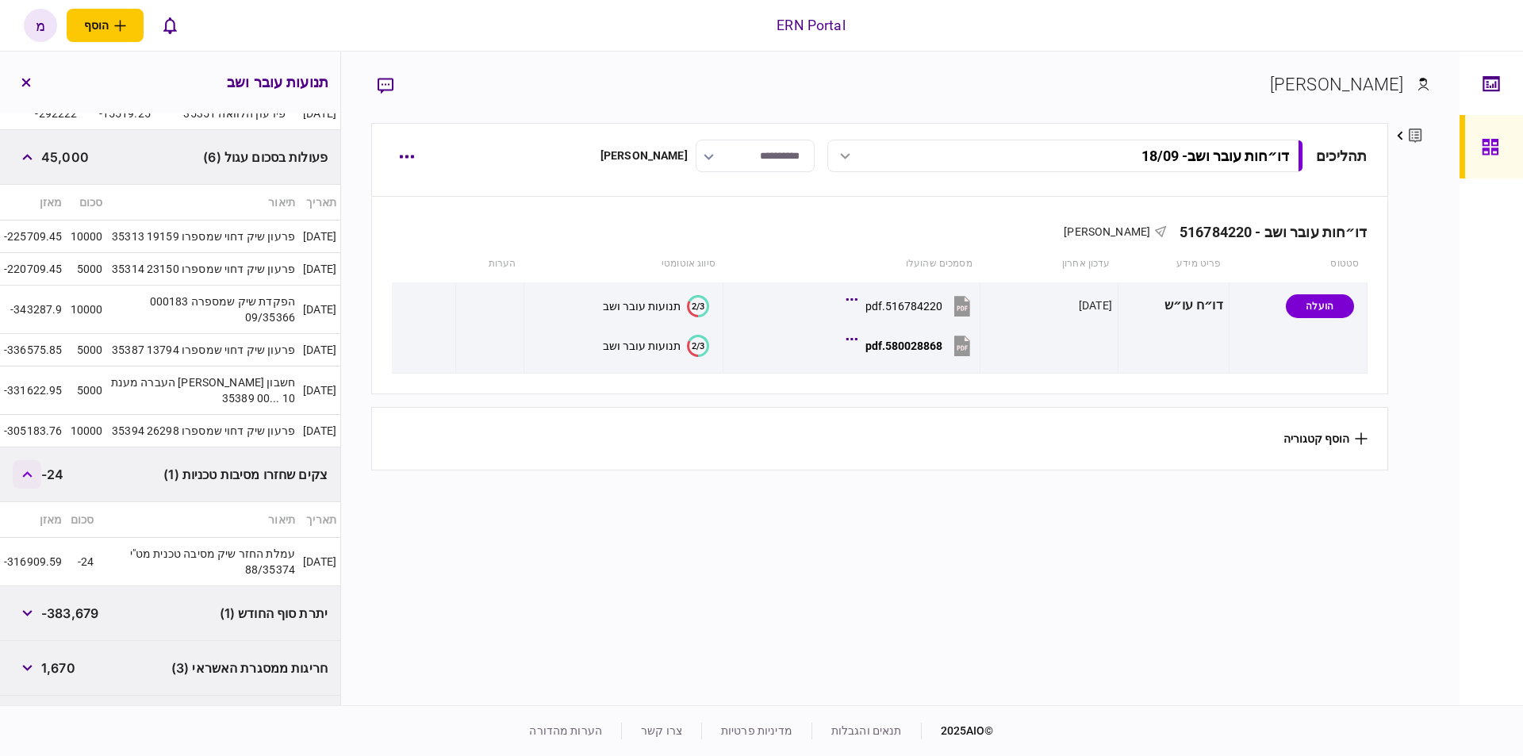
click at [33, 477] on icon "button" at bounding box center [27, 474] width 10 height 6
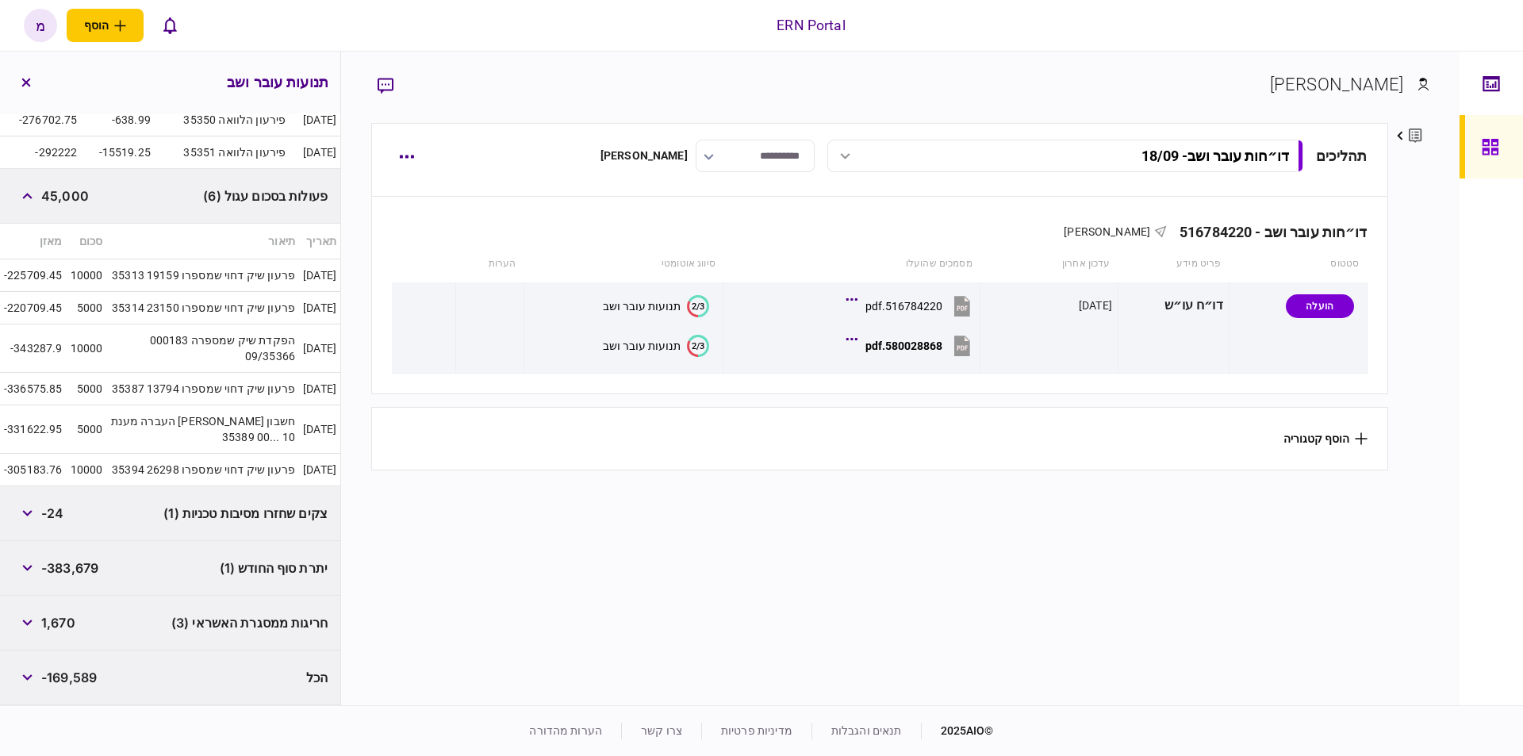
scroll to position [571, 0]
click at [21, 632] on button "button" at bounding box center [27, 622] width 29 height 29
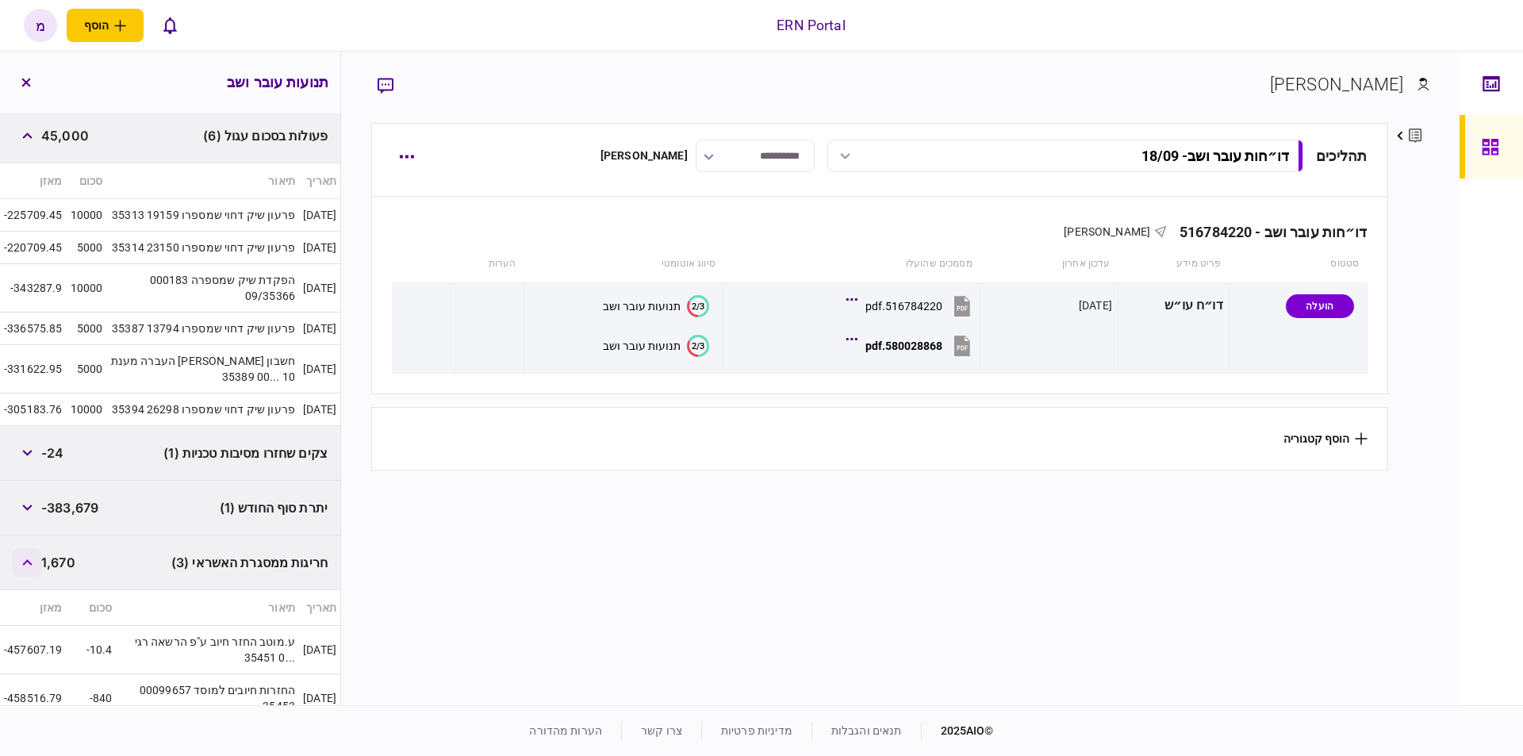
scroll to position [751, 0]
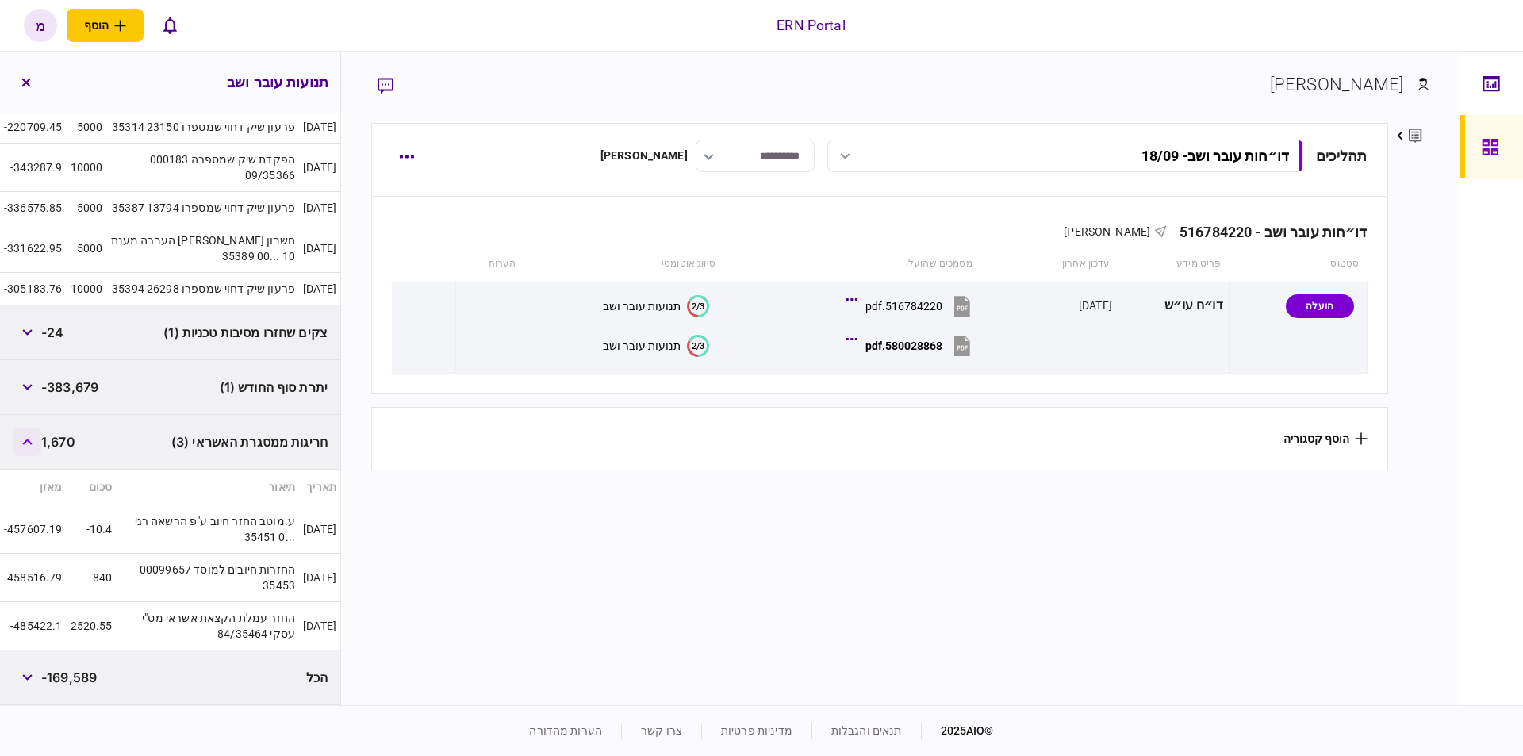
click at [25, 441] on button "button" at bounding box center [27, 441] width 29 height 29
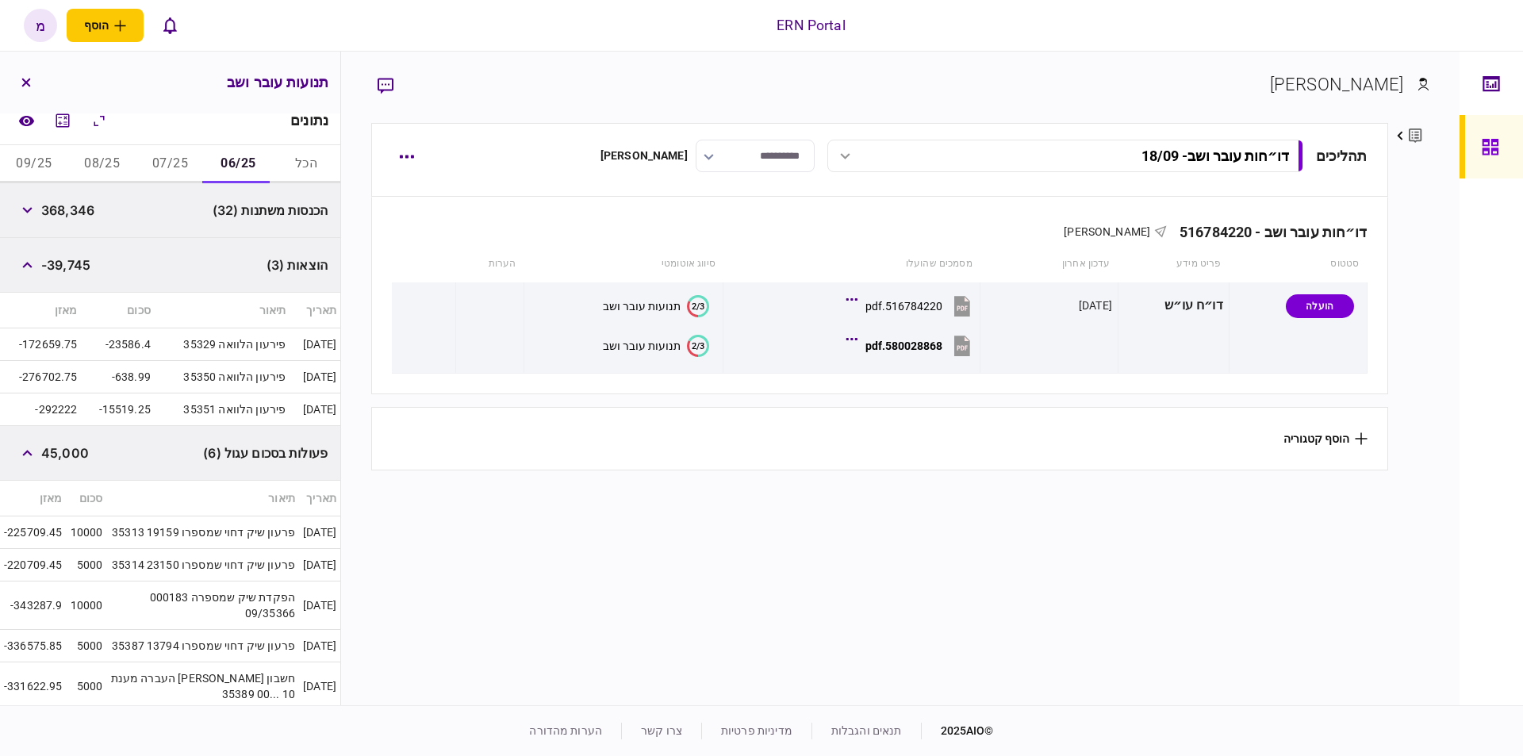
scroll to position [174, 0]
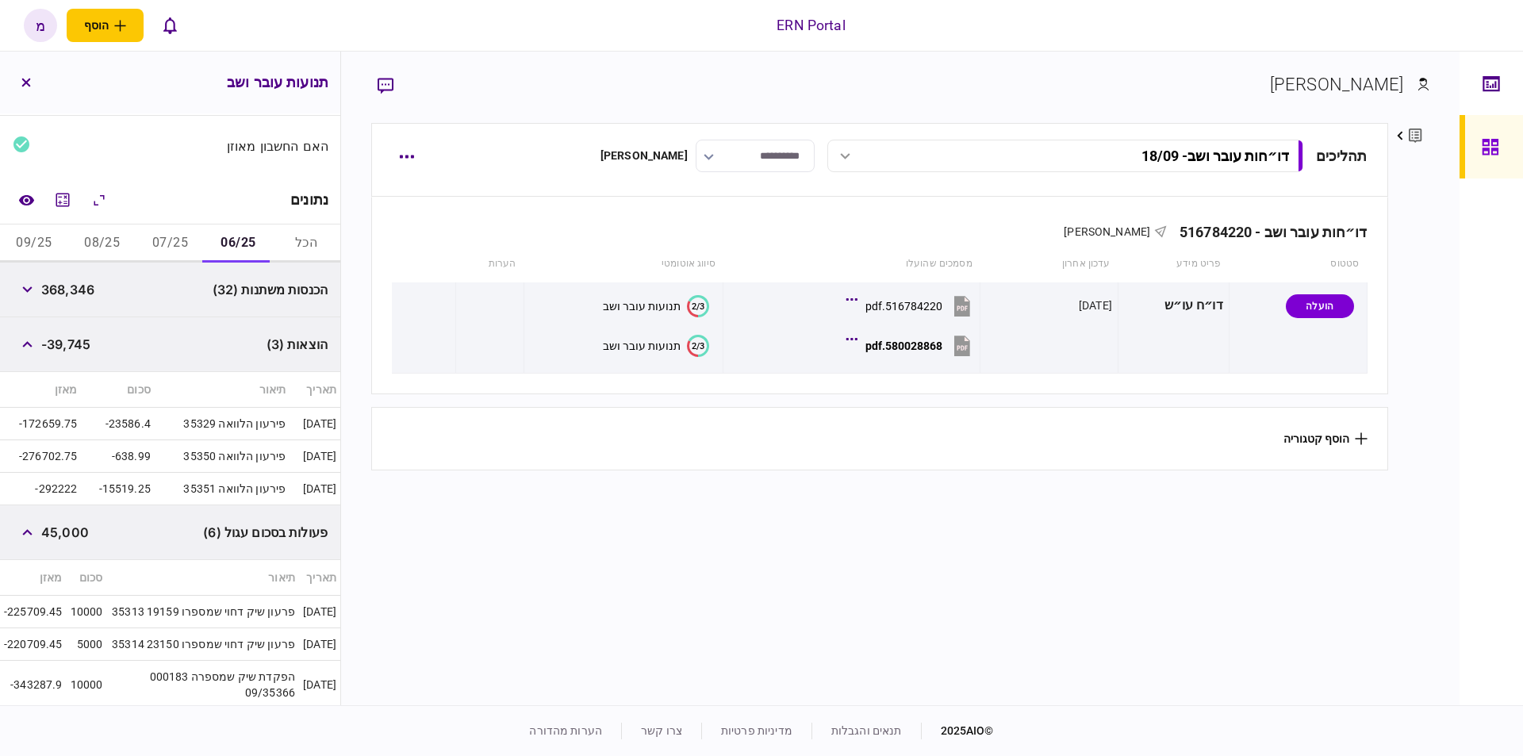
click at [173, 254] on button "07/25" at bounding box center [170, 243] width 68 height 38
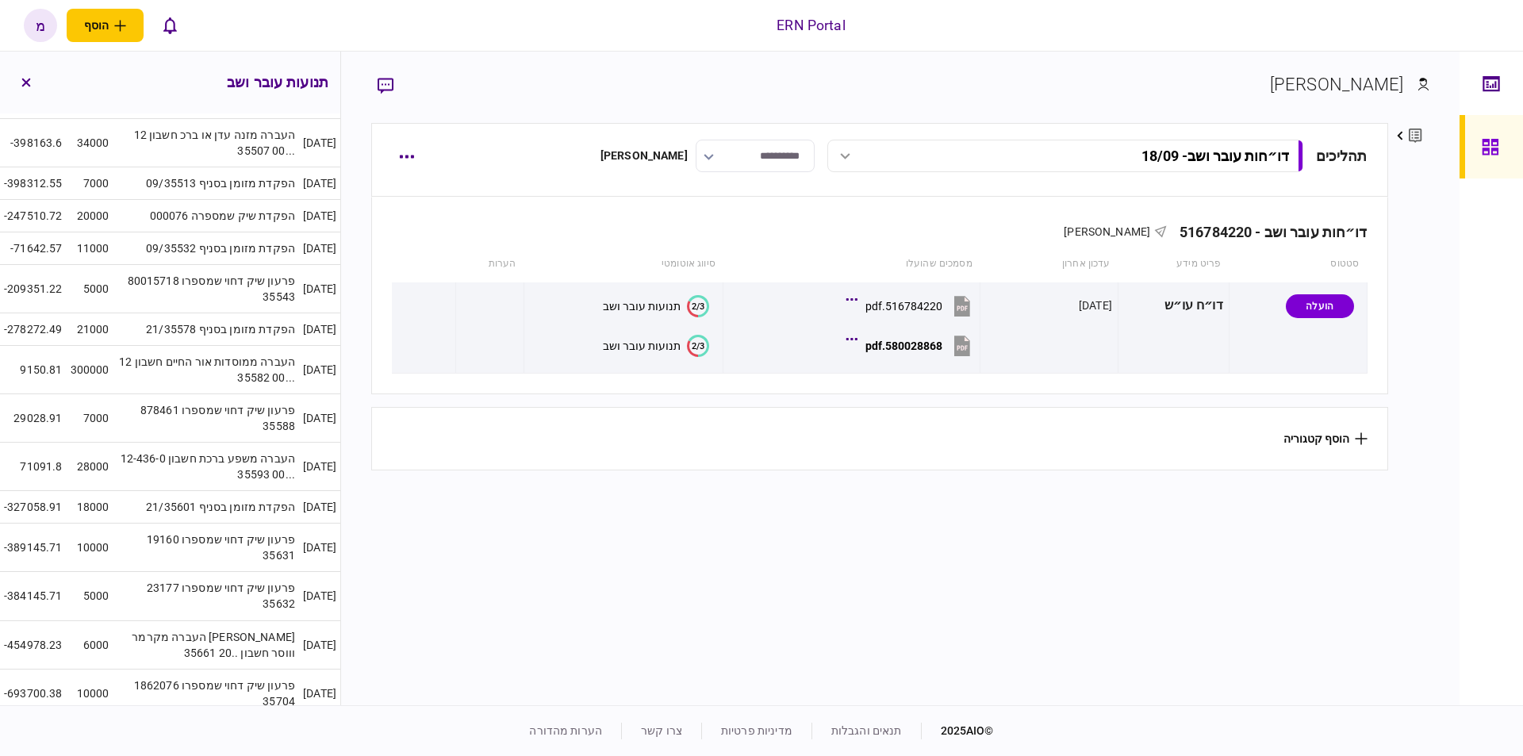
scroll to position [1073, 0]
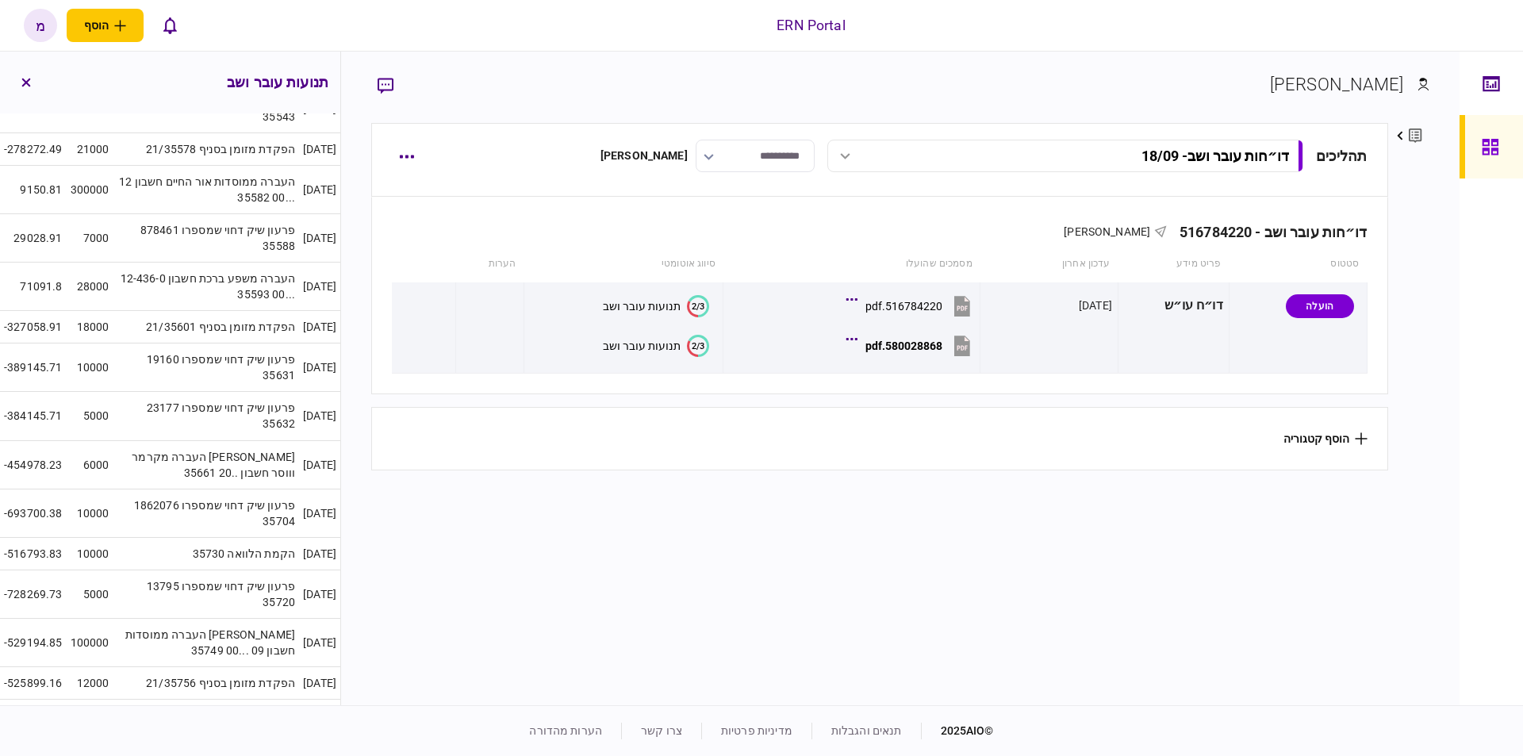
click at [195, 557] on td "הקמת הלוואה 35730" at bounding box center [206, 553] width 186 height 33
click at [266, 557] on td "הקמת הלוואה 35730" at bounding box center [206, 553] width 186 height 33
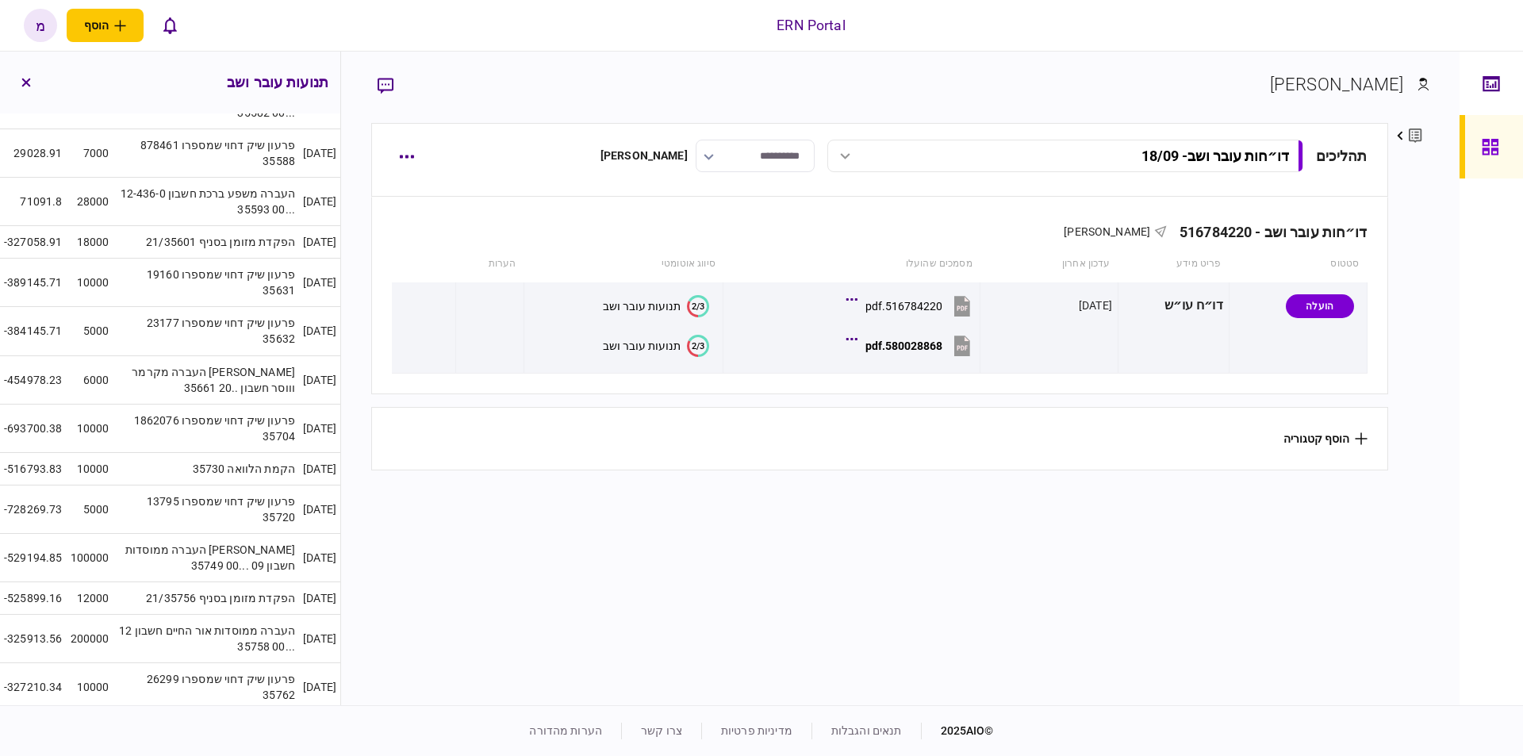
scroll to position [1325, 0]
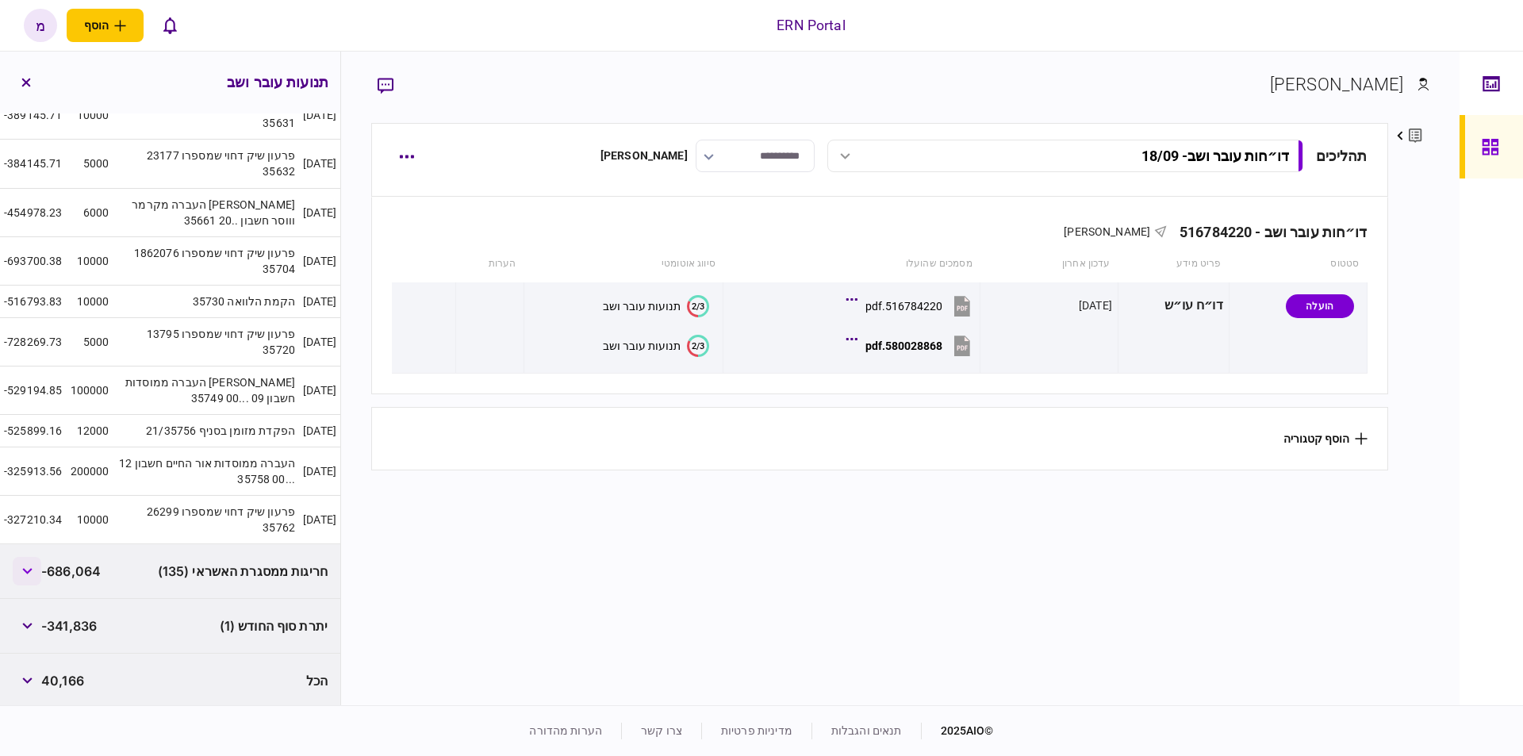
click at [29, 577] on button "button" at bounding box center [27, 571] width 29 height 29
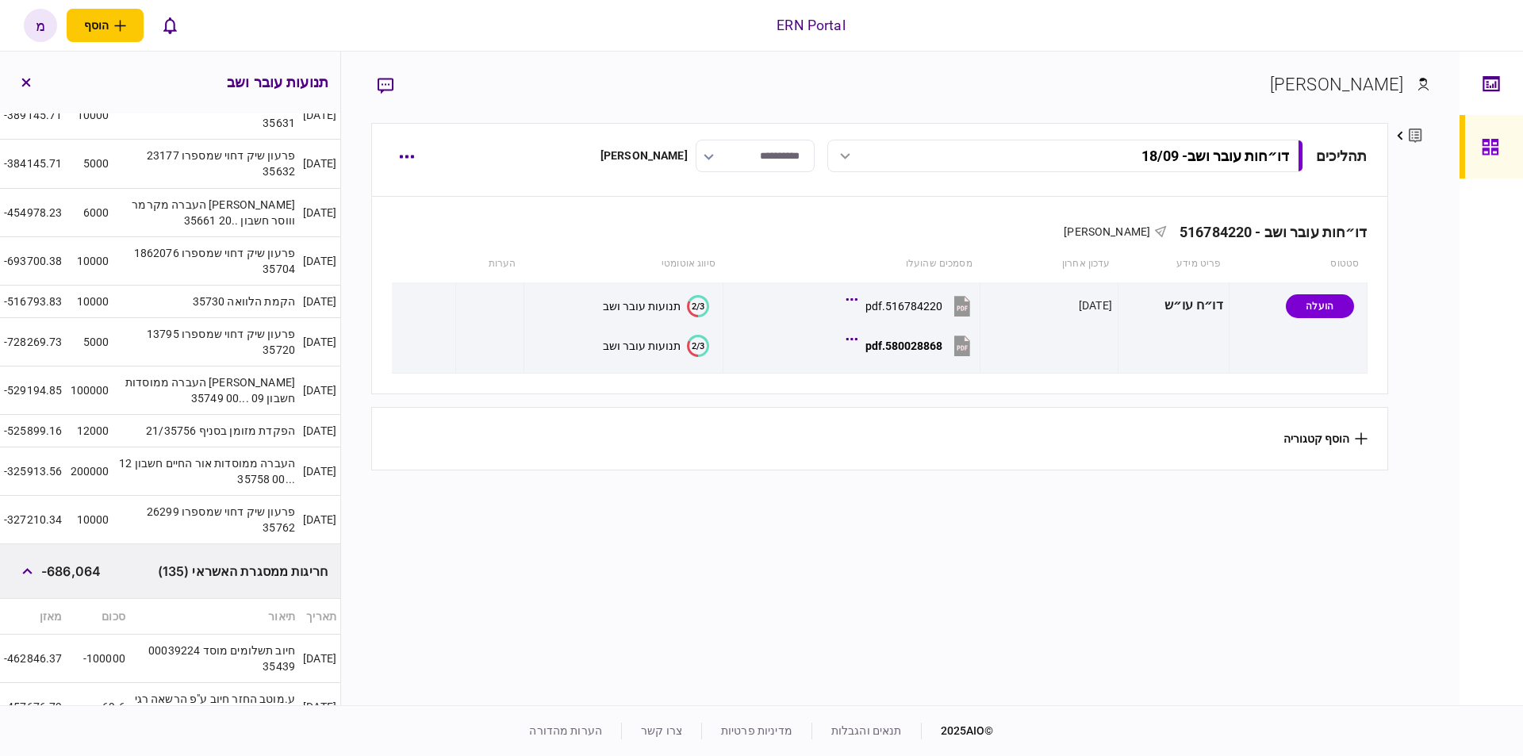
scroll to position [1505, 0]
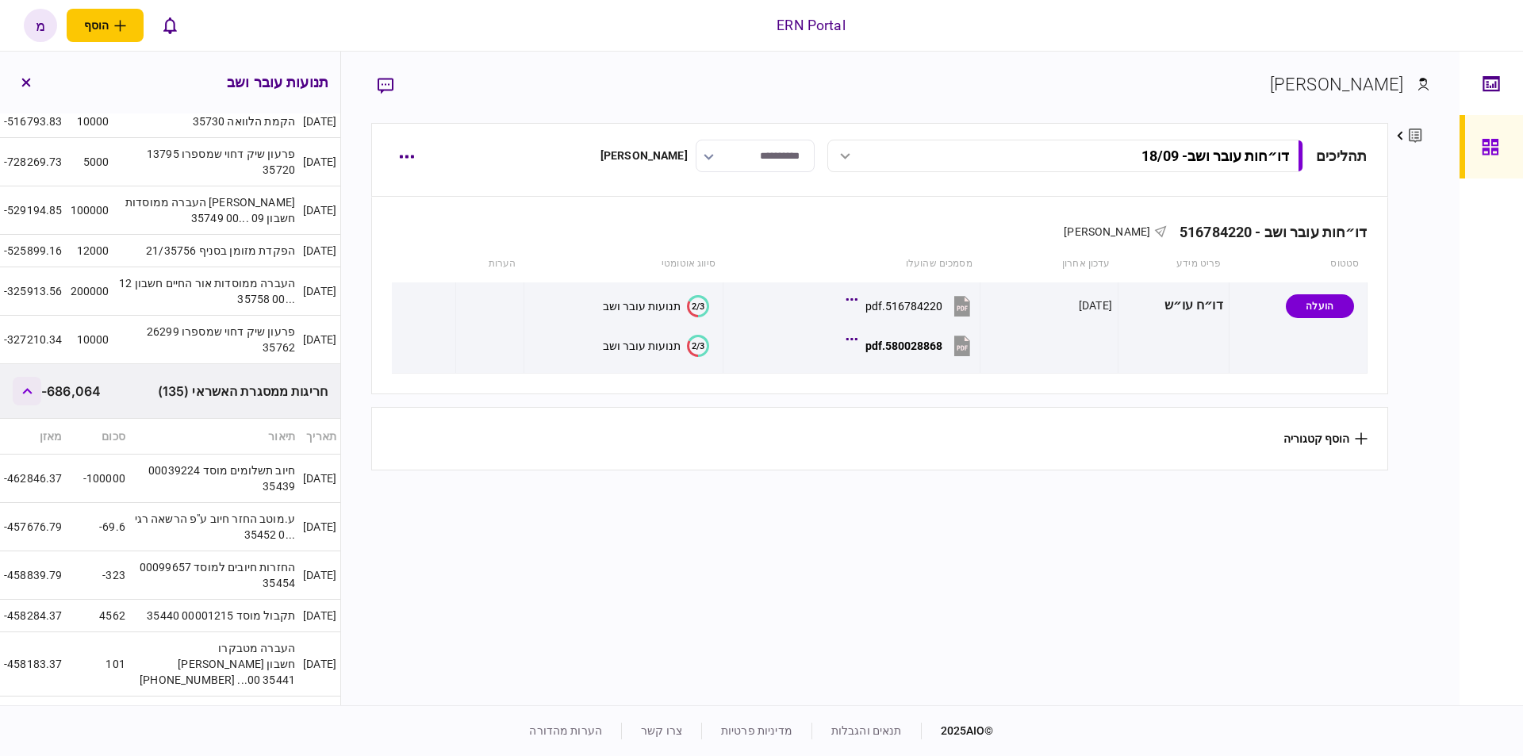
click at [23, 397] on button "button" at bounding box center [27, 391] width 29 height 29
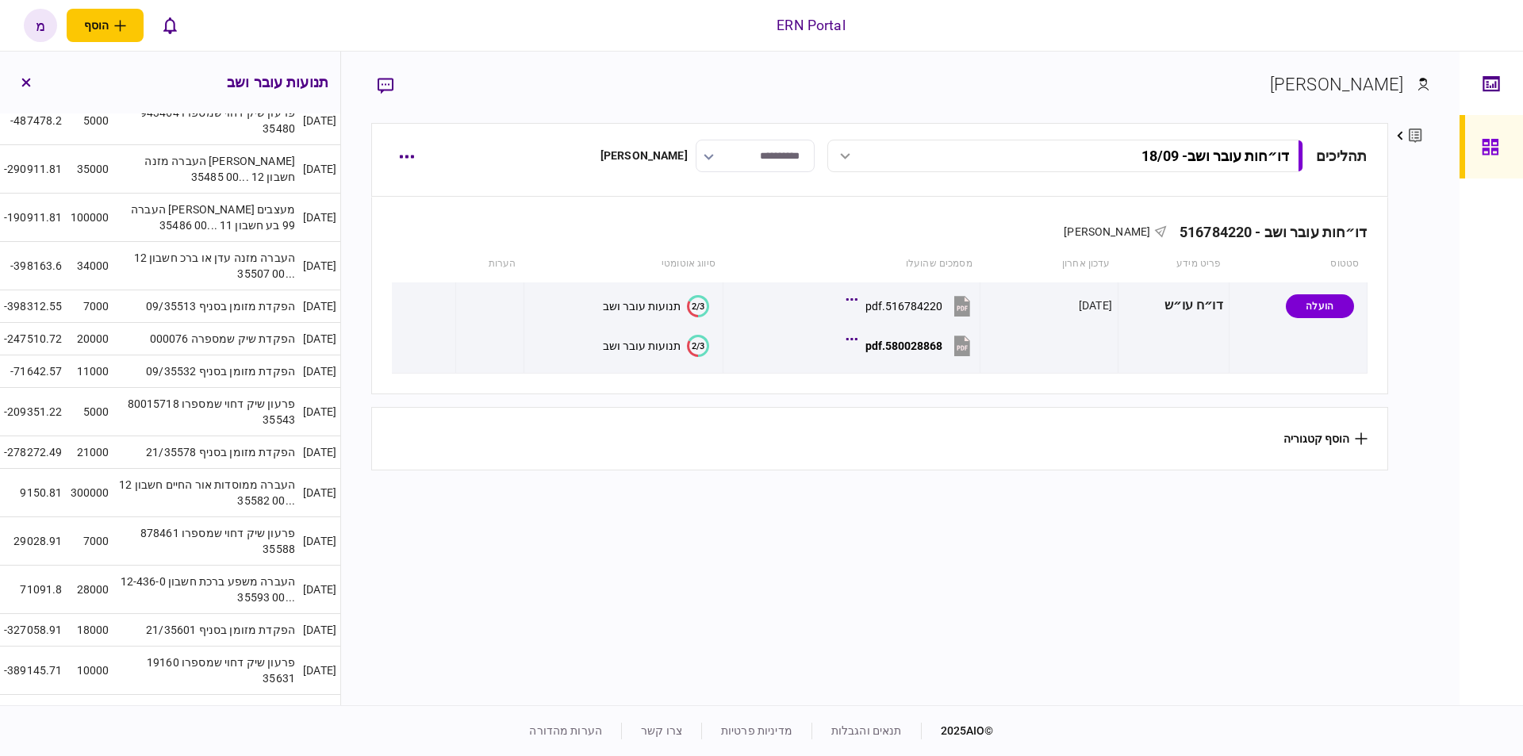
scroll to position [374, 0]
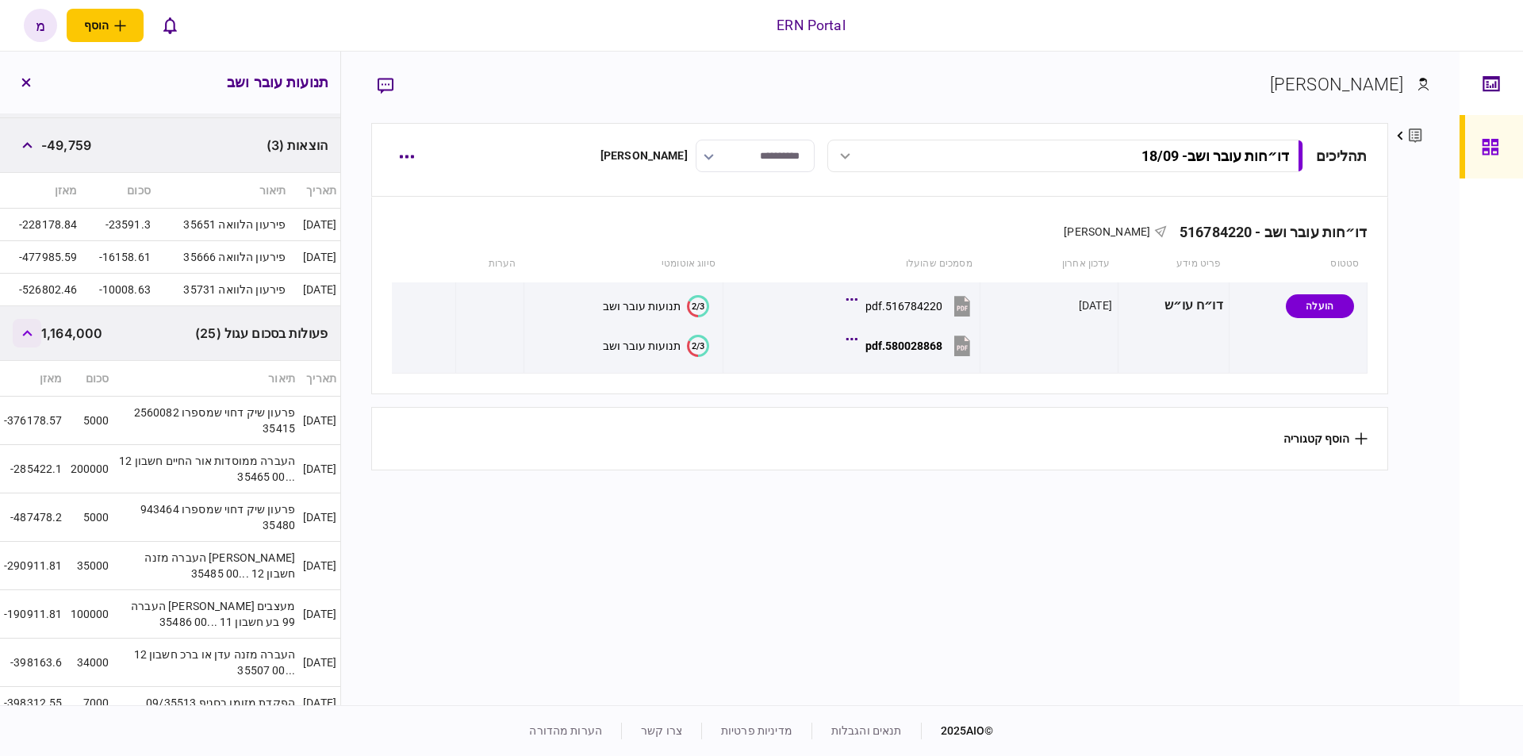
click at [36, 330] on button "button" at bounding box center [27, 333] width 29 height 29
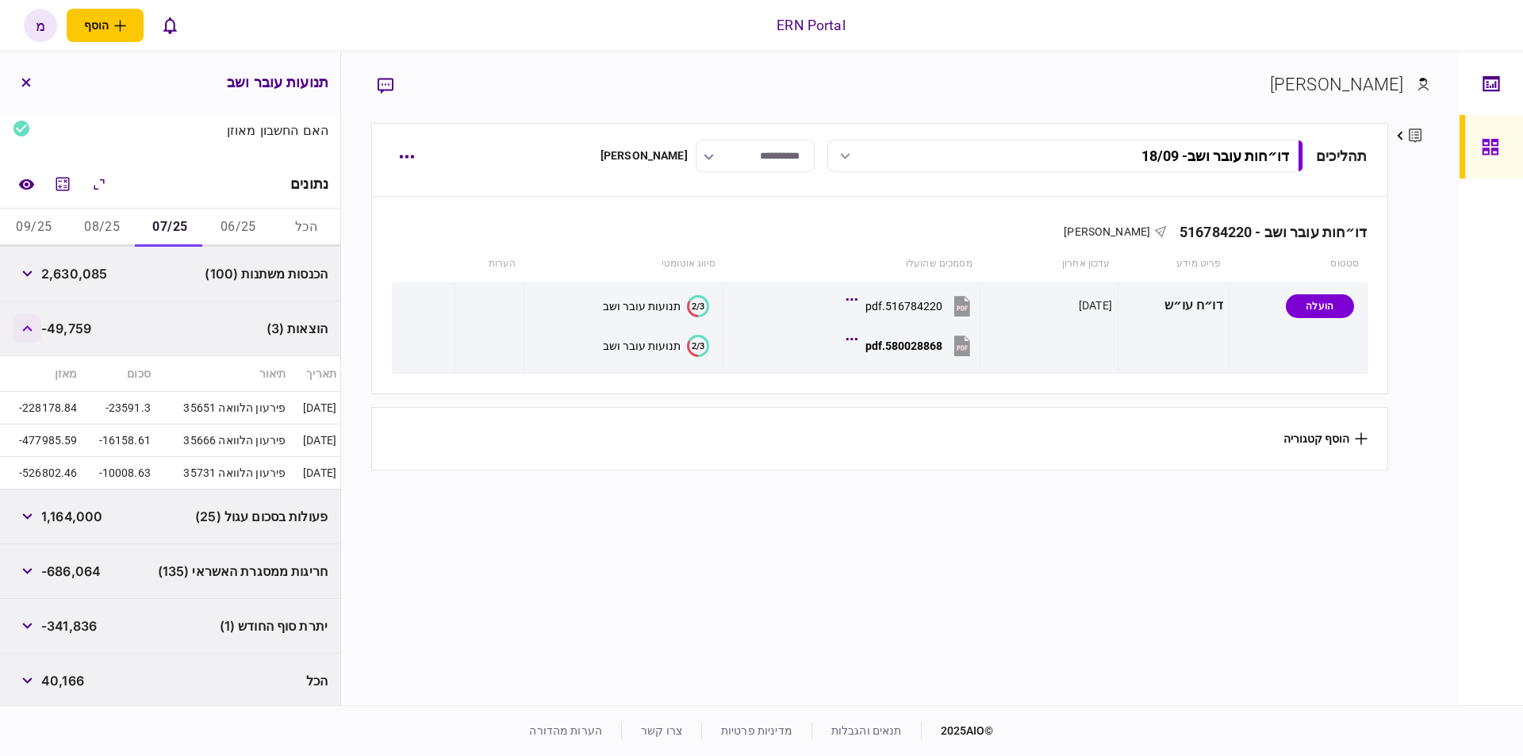
click at [29, 318] on button "button" at bounding box center [27, 328] width 29 height 29
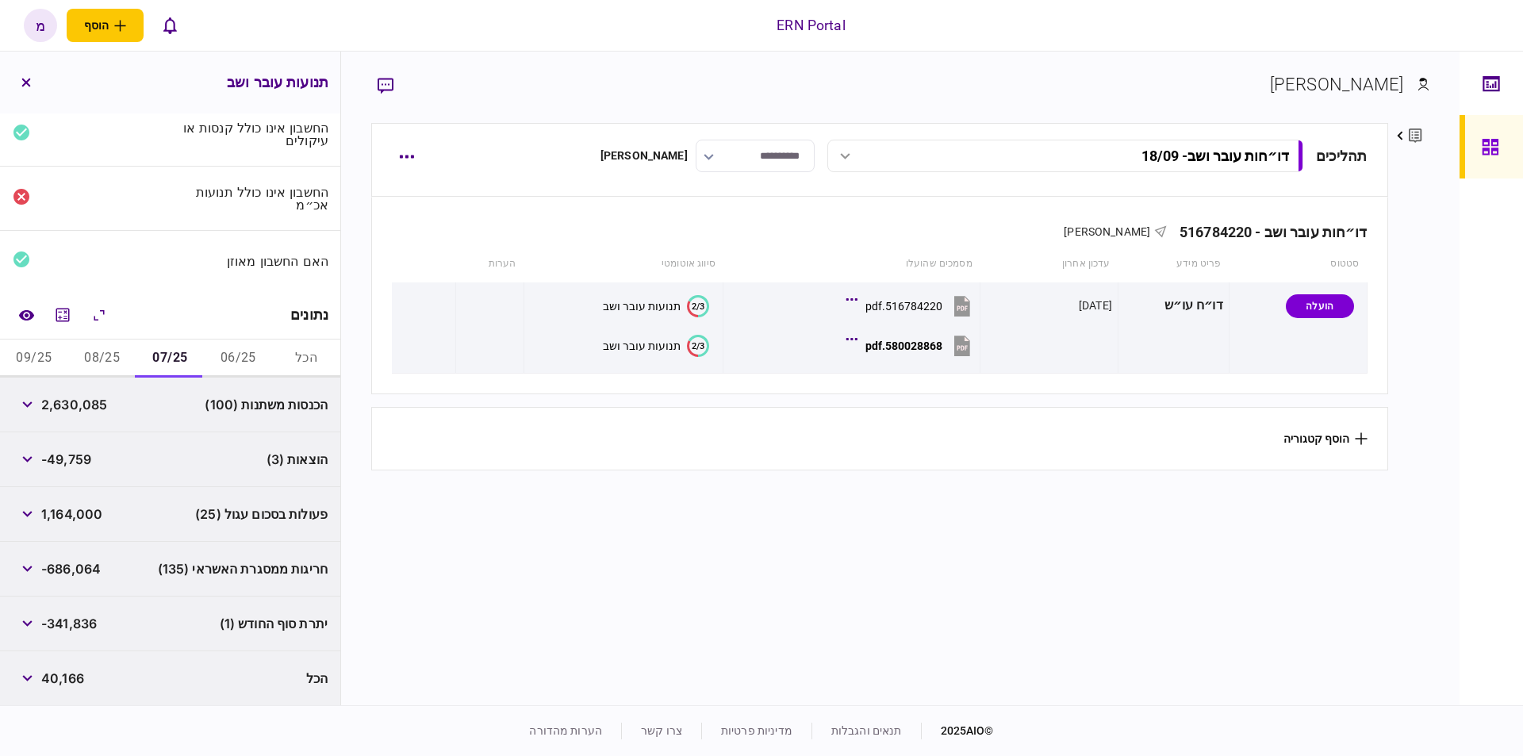
scroll to position [57, 0]
click at [110, 345] on button "08/25" at bounding box center [102, 361] width 68 height 38
click at [40, 463] on button "button" at bounding box center [27, 461] width 29 height 29
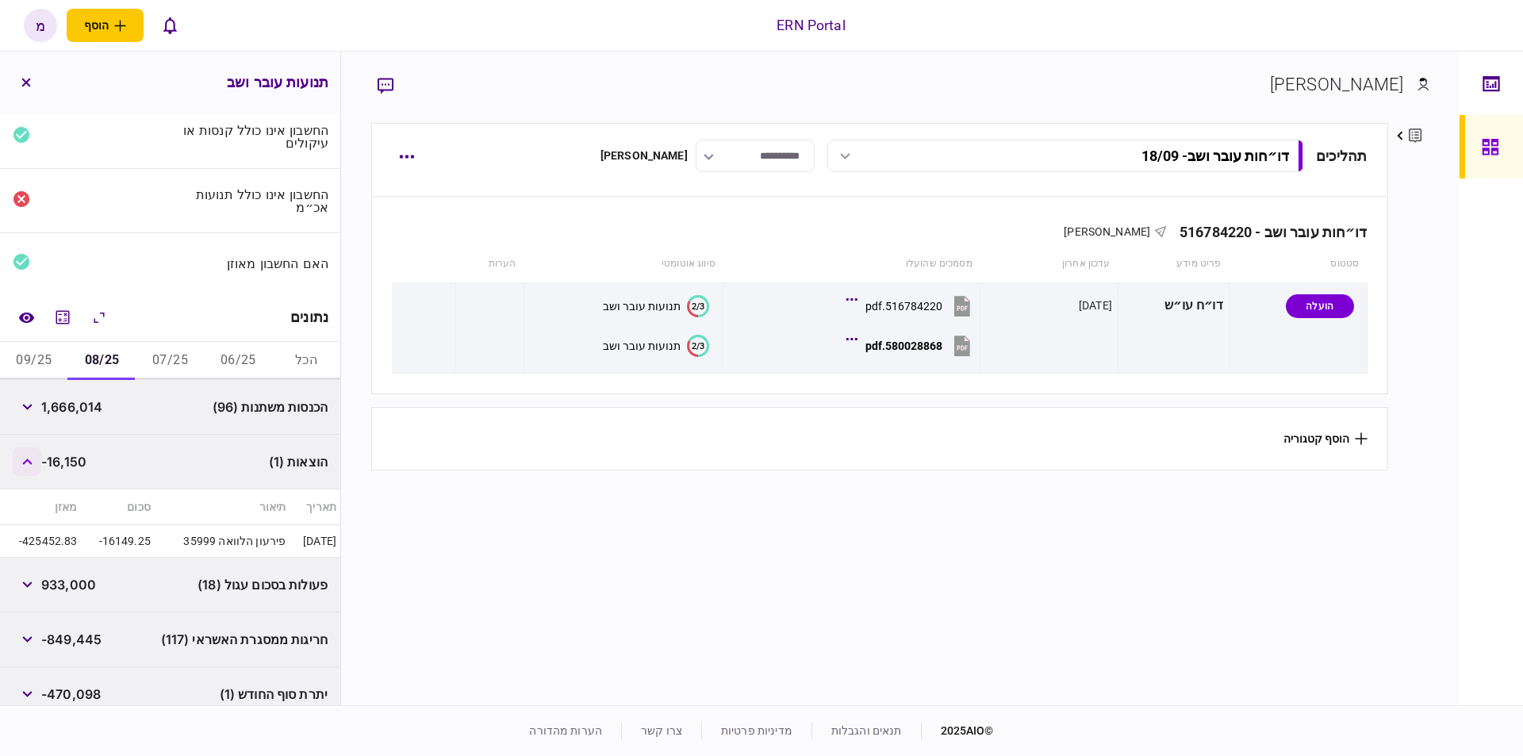
click at [40, 463] on button "button" at bounding box center [27, 461] width 29 height 29
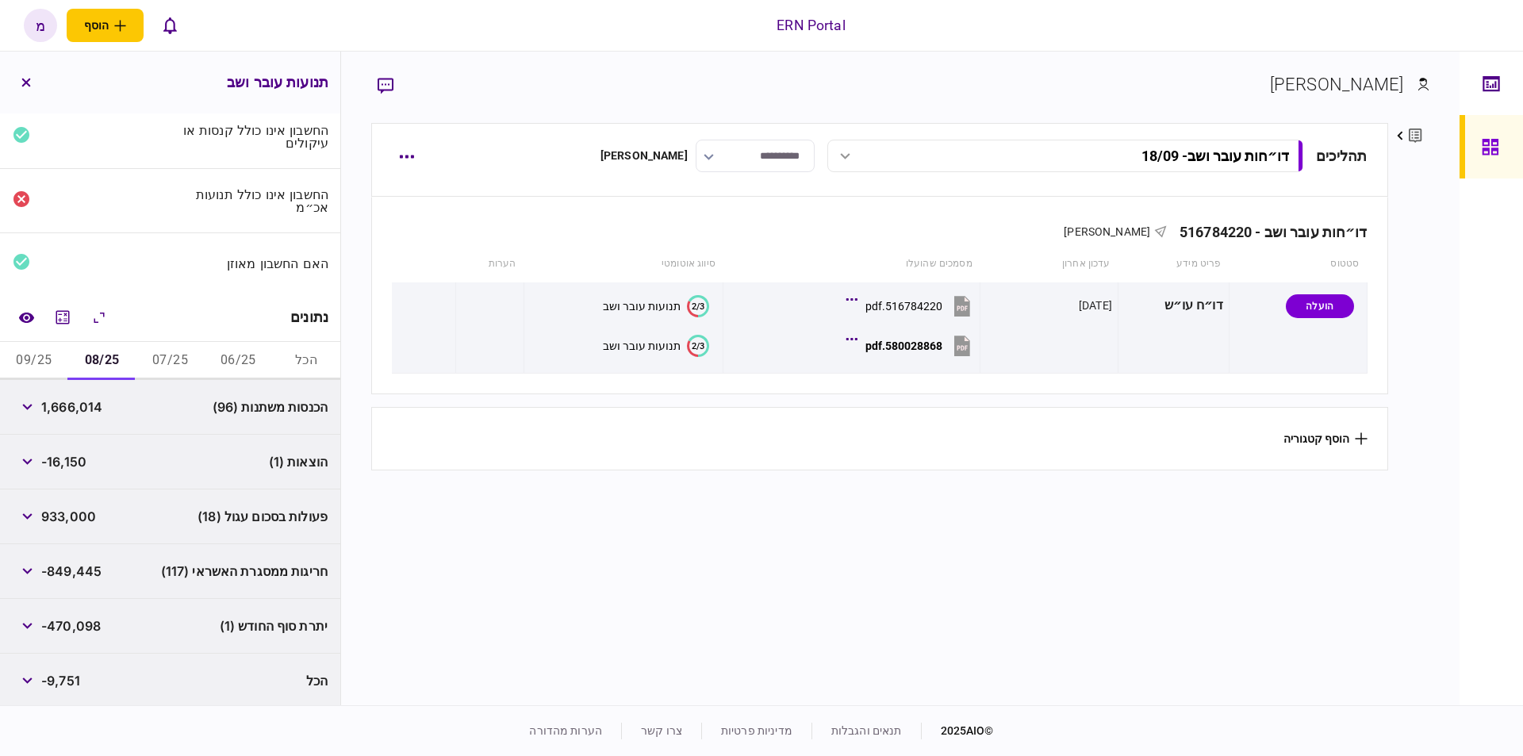
click at [163, 350] on button "07/25" at bounding box center [170, 361] width 68 height 38
click at [224, 354] on button "06/25" at bounding box center [238, 361] width 68 height 38
click at [32, 513] on icon "button" at bounding box center [27, 516] width 10 height 6
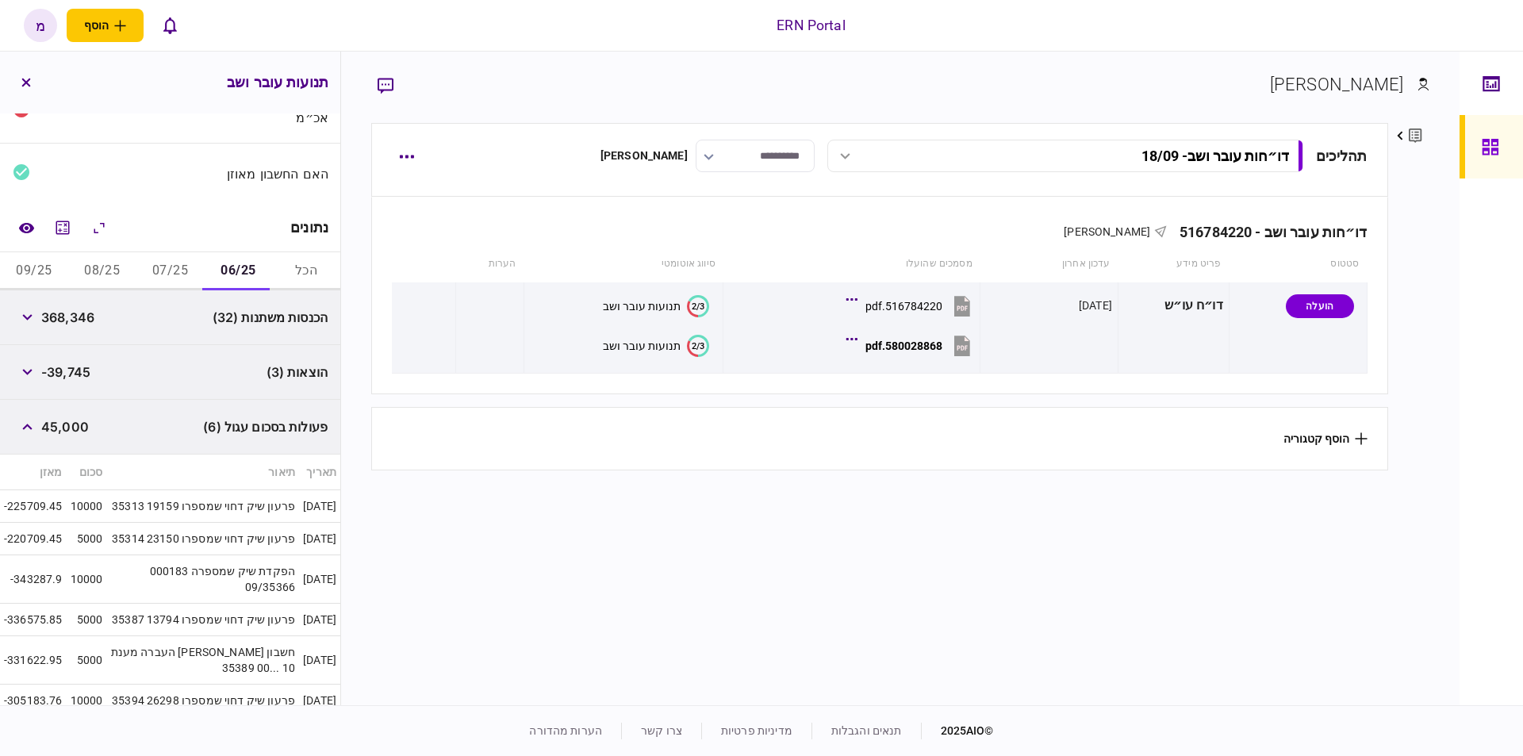
scroll to position [327, 0]
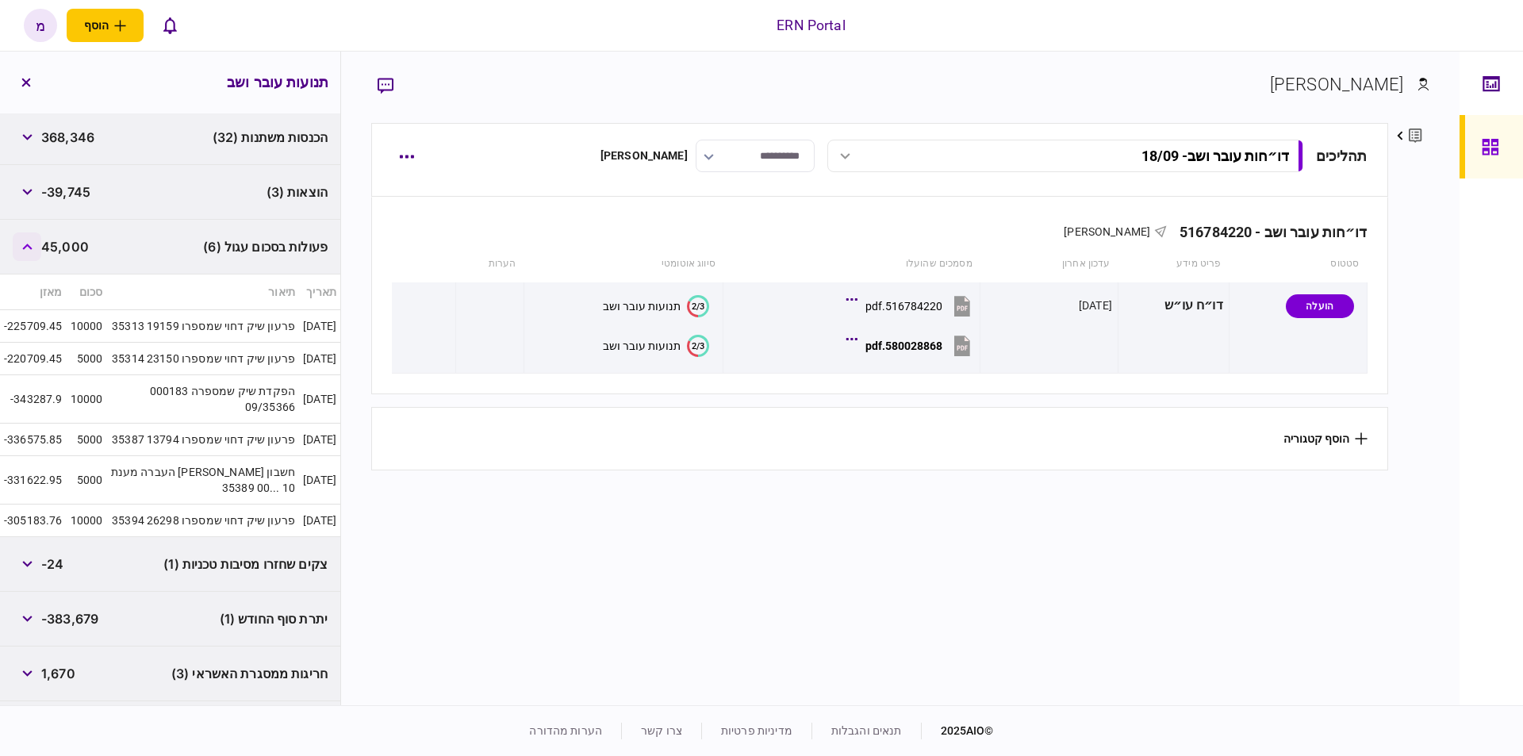
click at [31, 255] on button "button" at bounding box center [27, 246] width 29 height 29
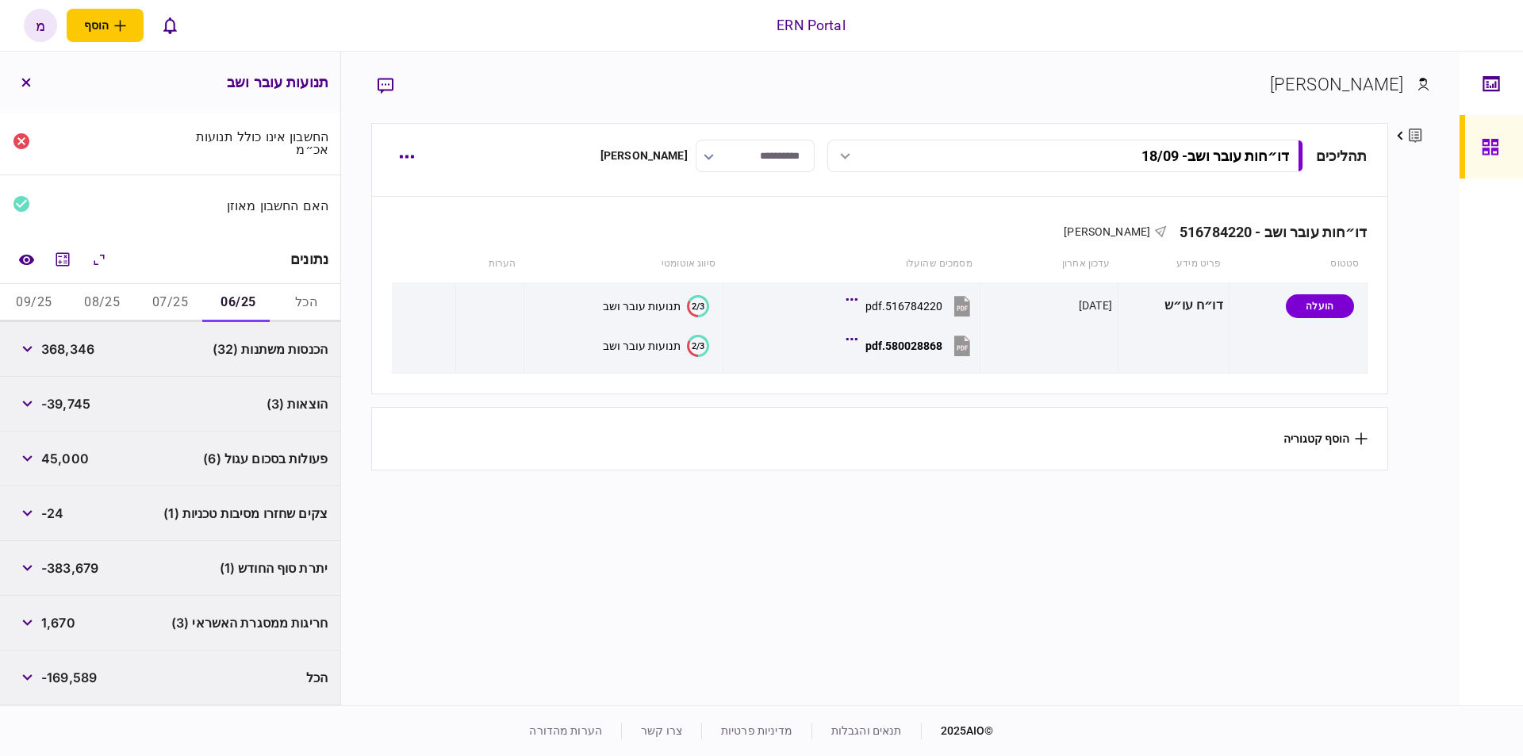
scroll to position [112, 0]
click at [121, 296] on button "08/25" at bounding box center [102, 306] width 68 height 38
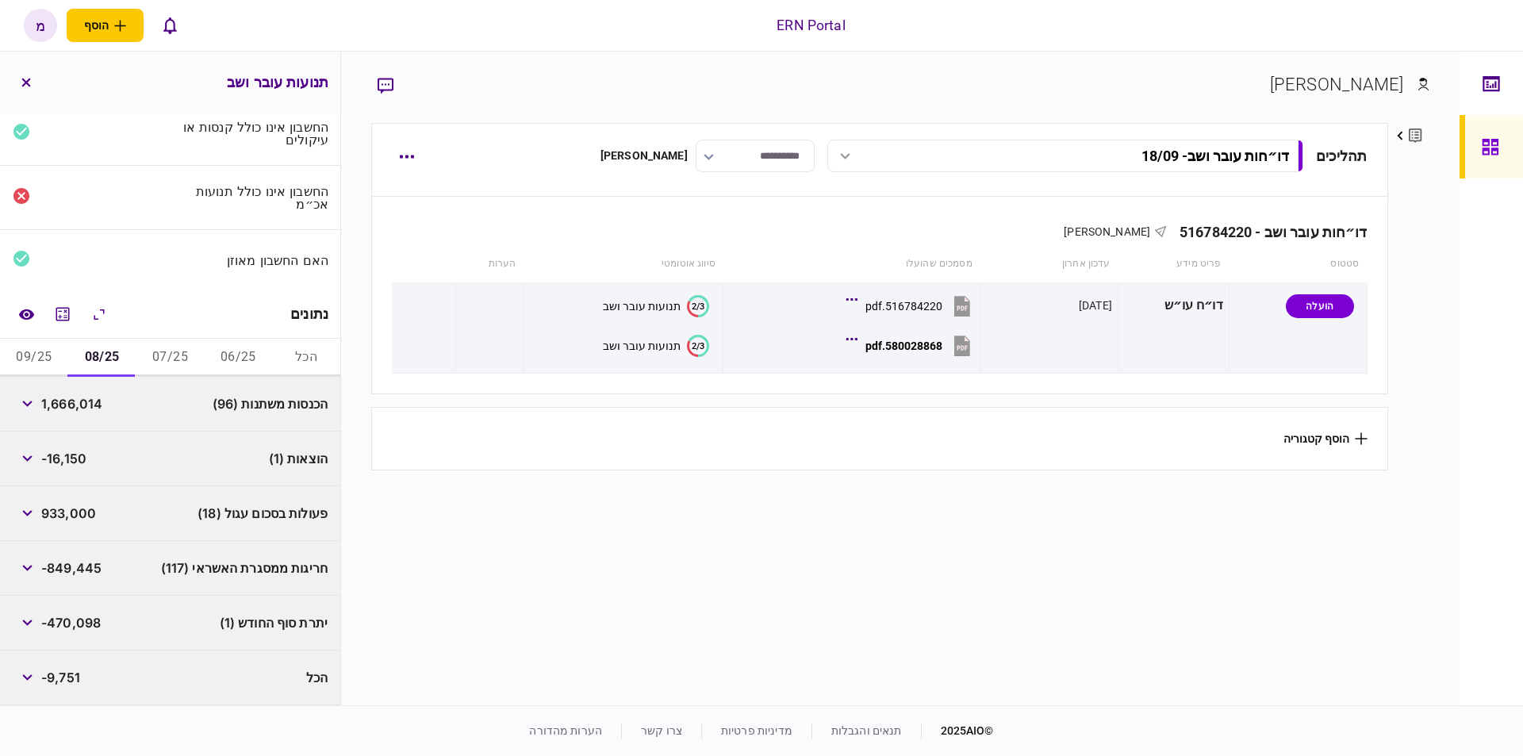
scroll to position [57, 0]
click at [17, 466] on button "button" at bounding box center [27, 461] width 29 height 29
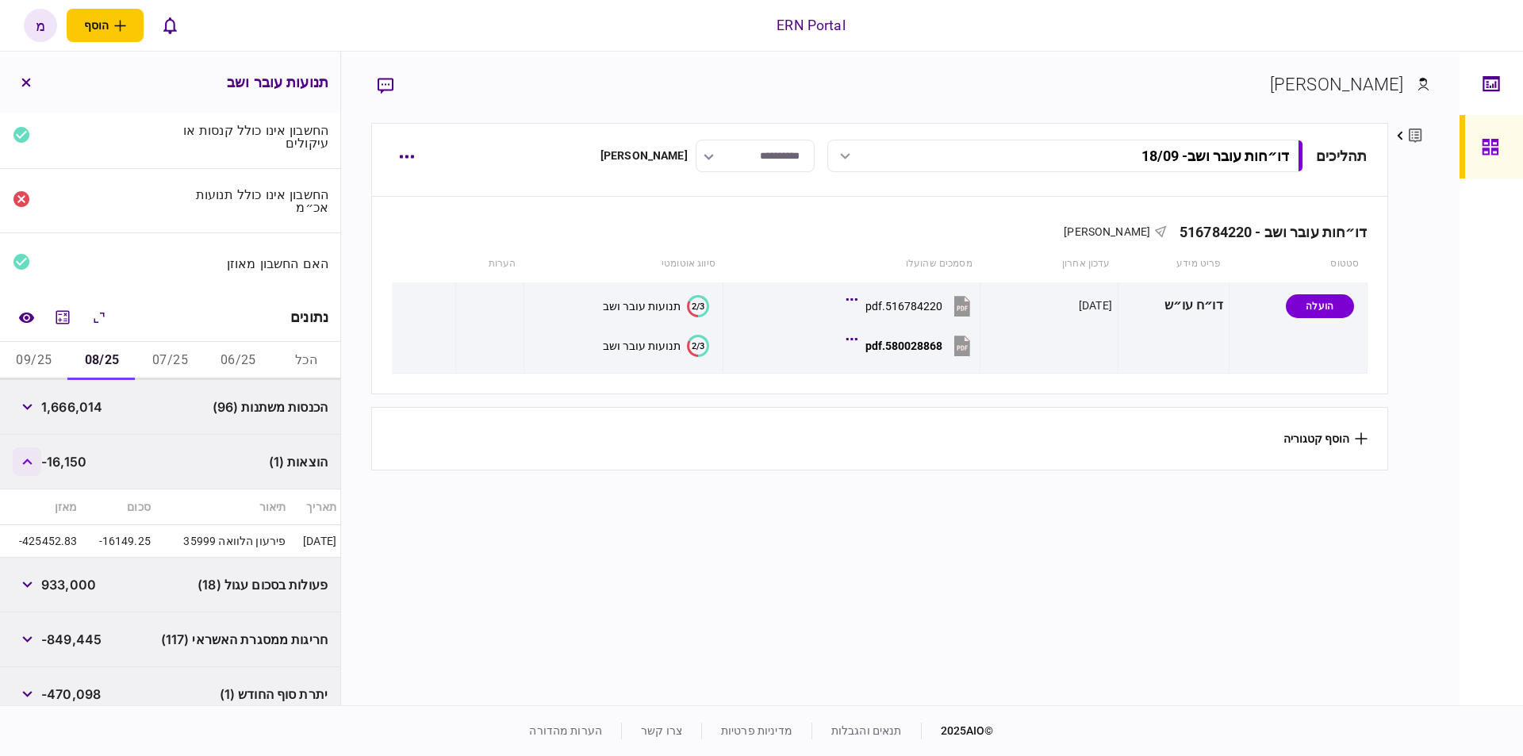
click at [22, 465] on button "button" at bounding box center [27, 461] width 29 height 29
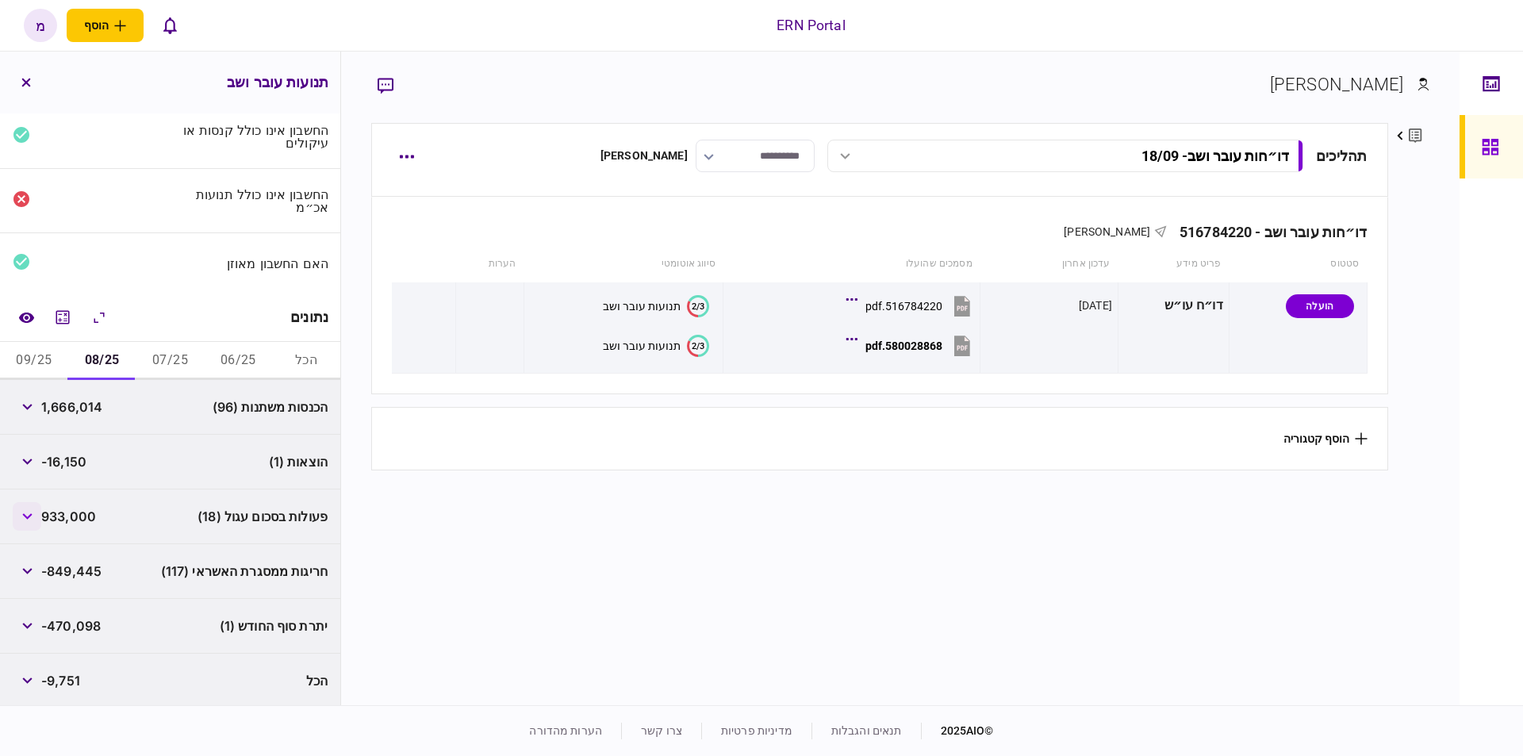
click at [29, 513] on icon "button" at bounding box center [27, 516] width 10 height 6
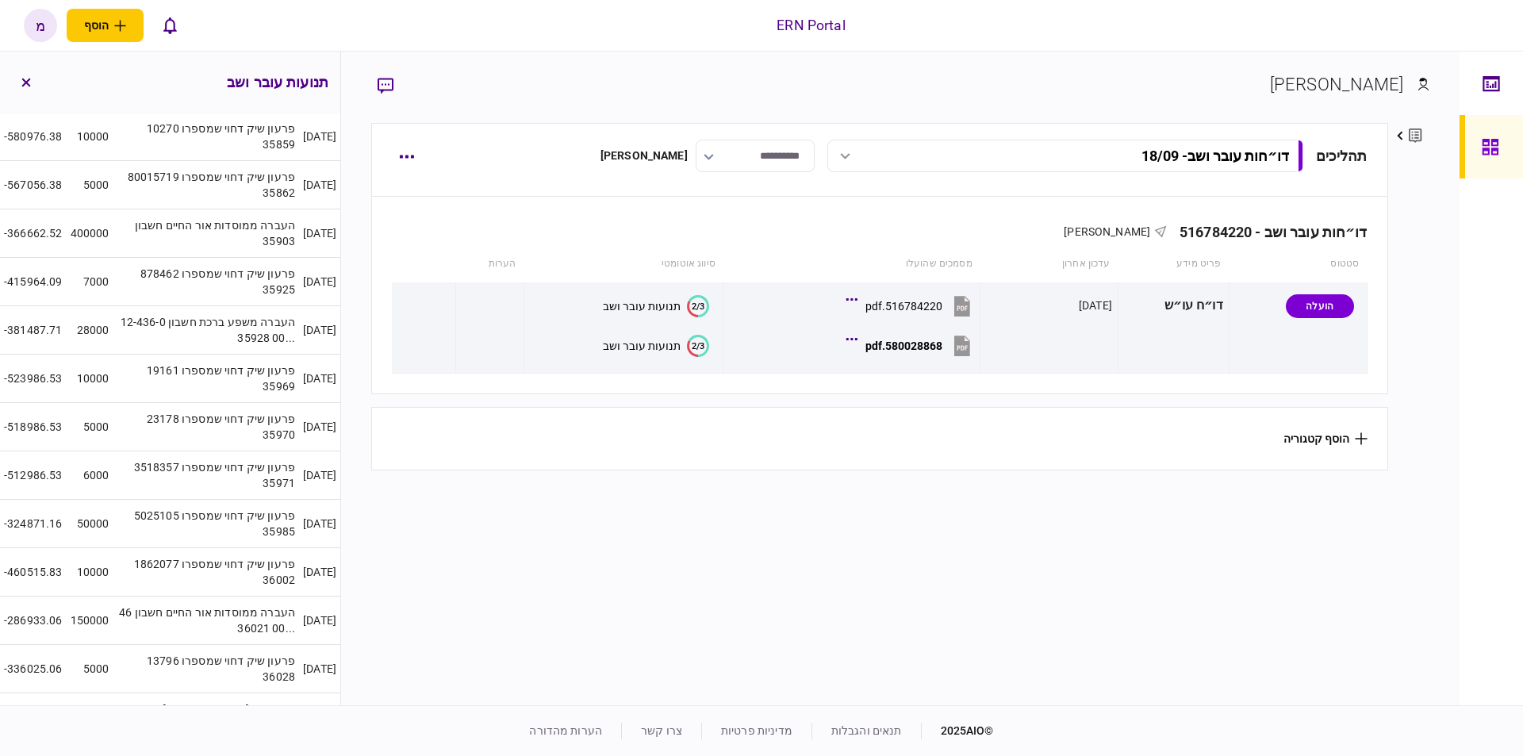
scroll to position [866, 0]
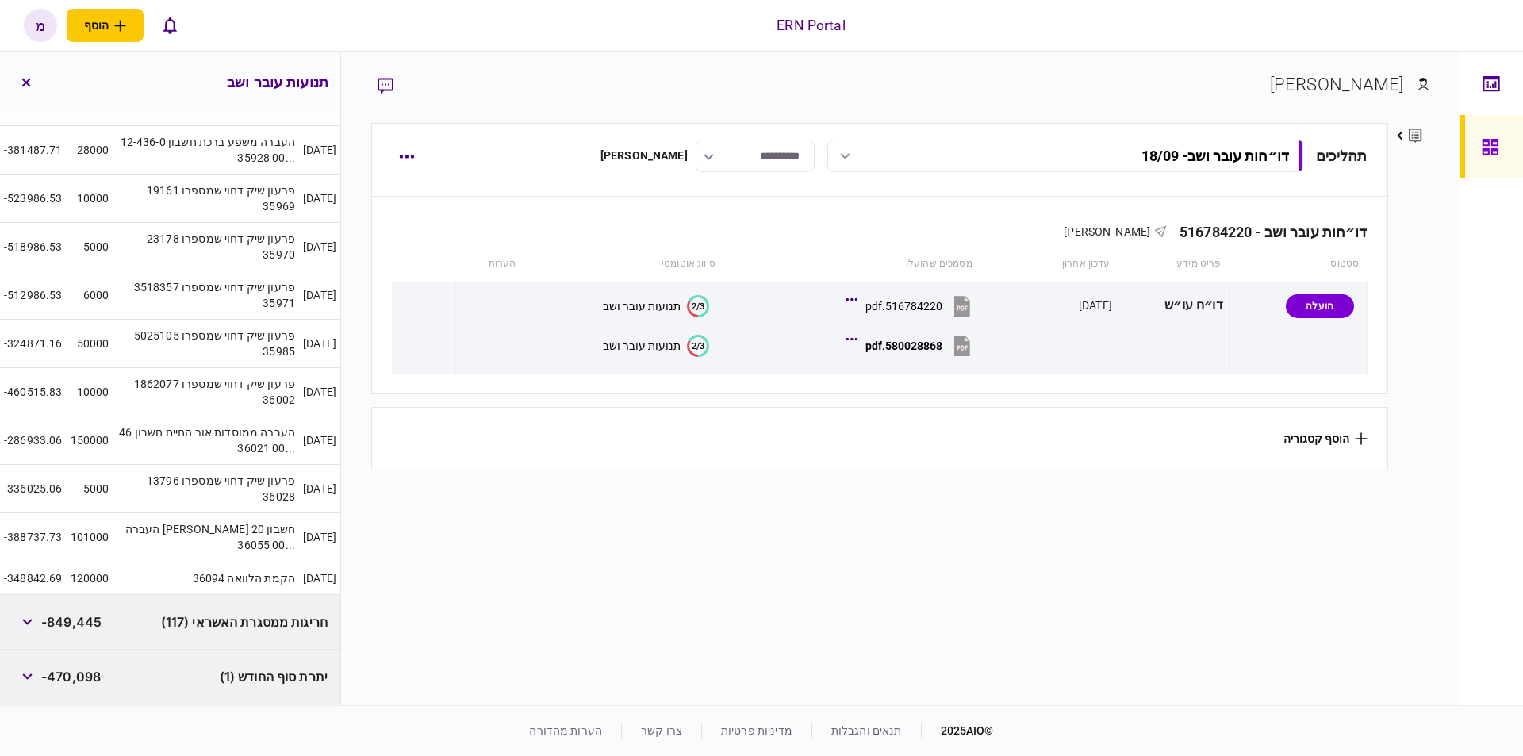
drag, startPoint x: 268, startPoint y: 472, endPoint x: 259, endPoint y: 466, distance: 11.0
click at [267, 472] on td "פרעון שיק דחוי שמספרו 13796 36028" at bounding box center [206, 489] width 186 height 48
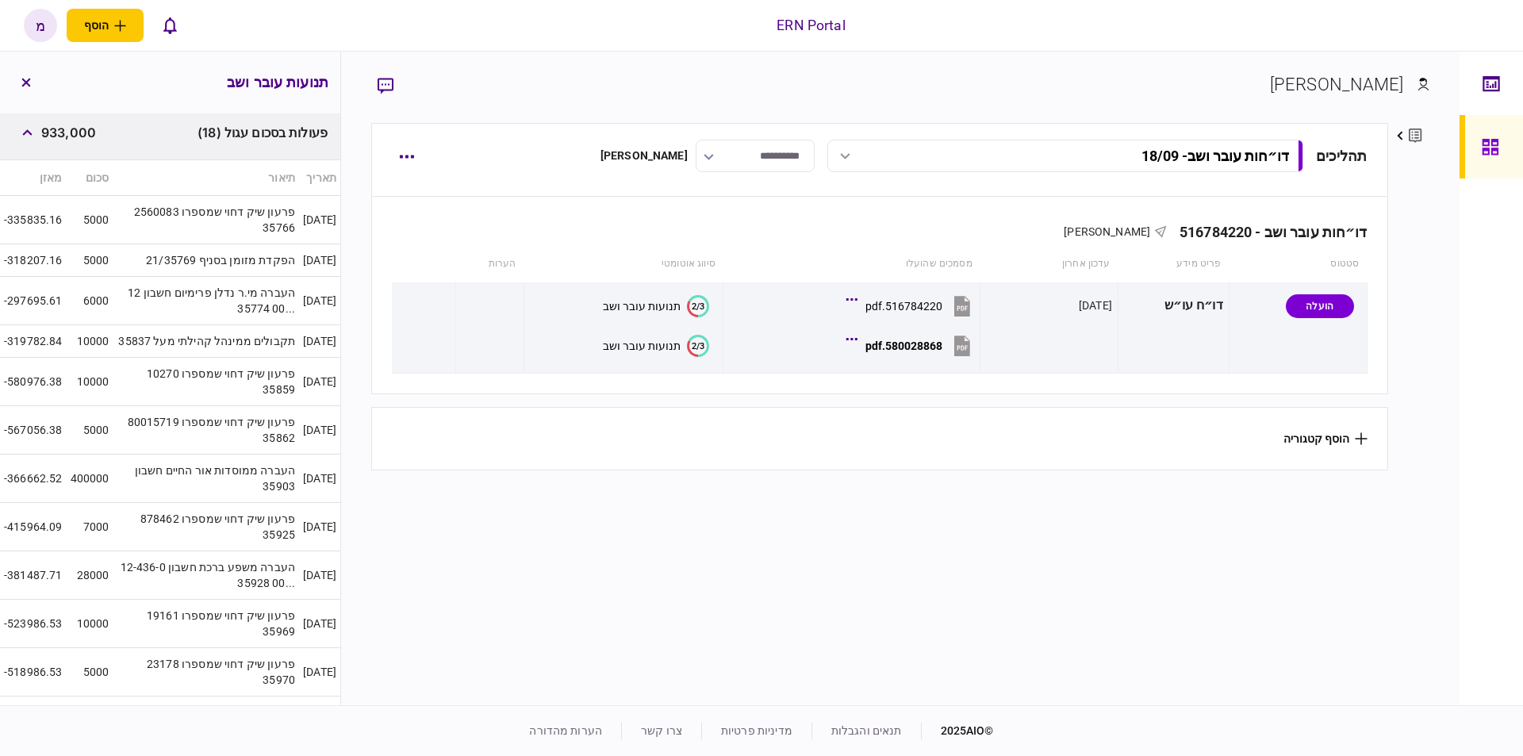
scroll to position [203, 0]
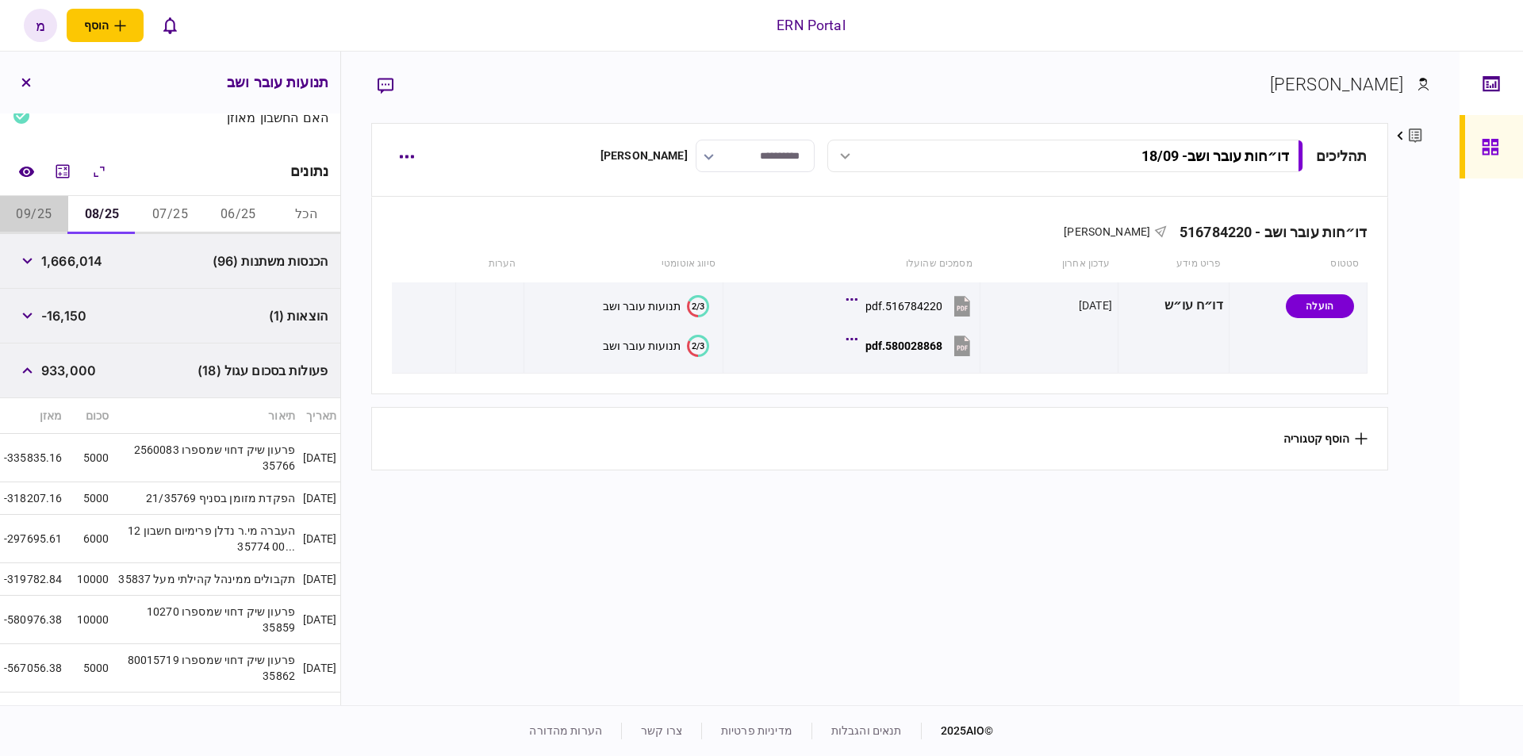
click at [37, 209] on button "09/25" at bounding box center [34, 215] width 68 height 38
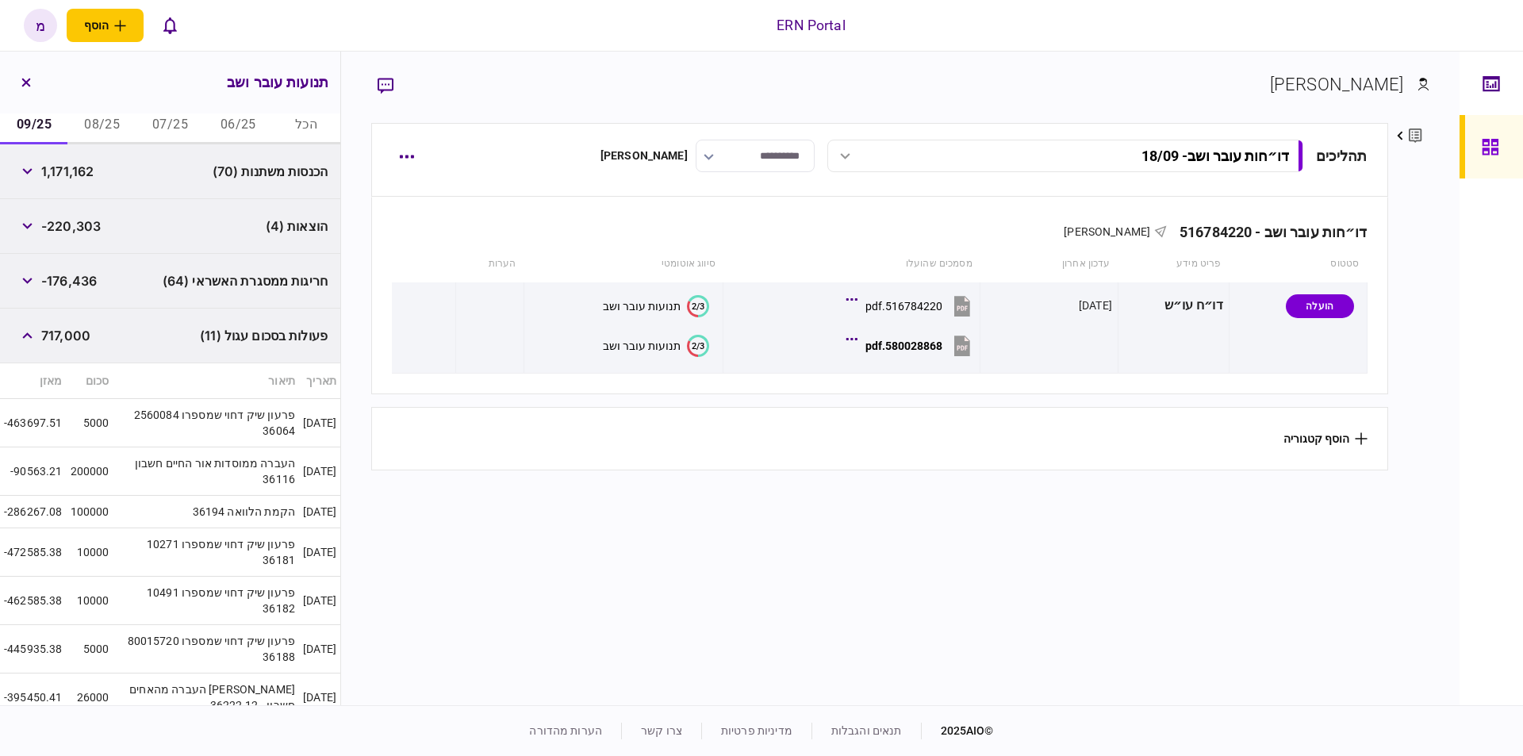
scroll to position [383, 0]
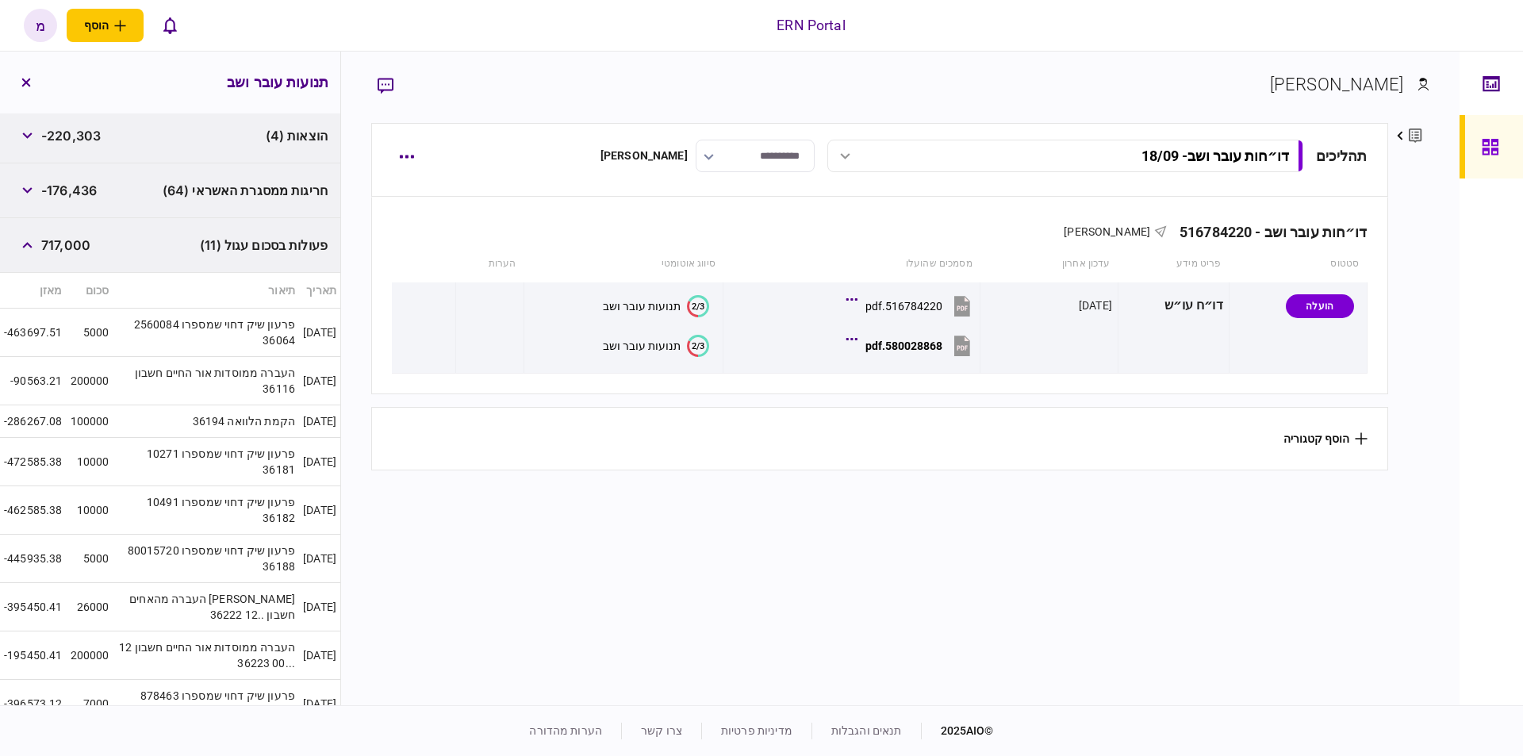
click at [182, 560] on td "פרעון שיק דחוי שמספרו 80015720 36188" at bounding box center [206, 558] width 186 height 48
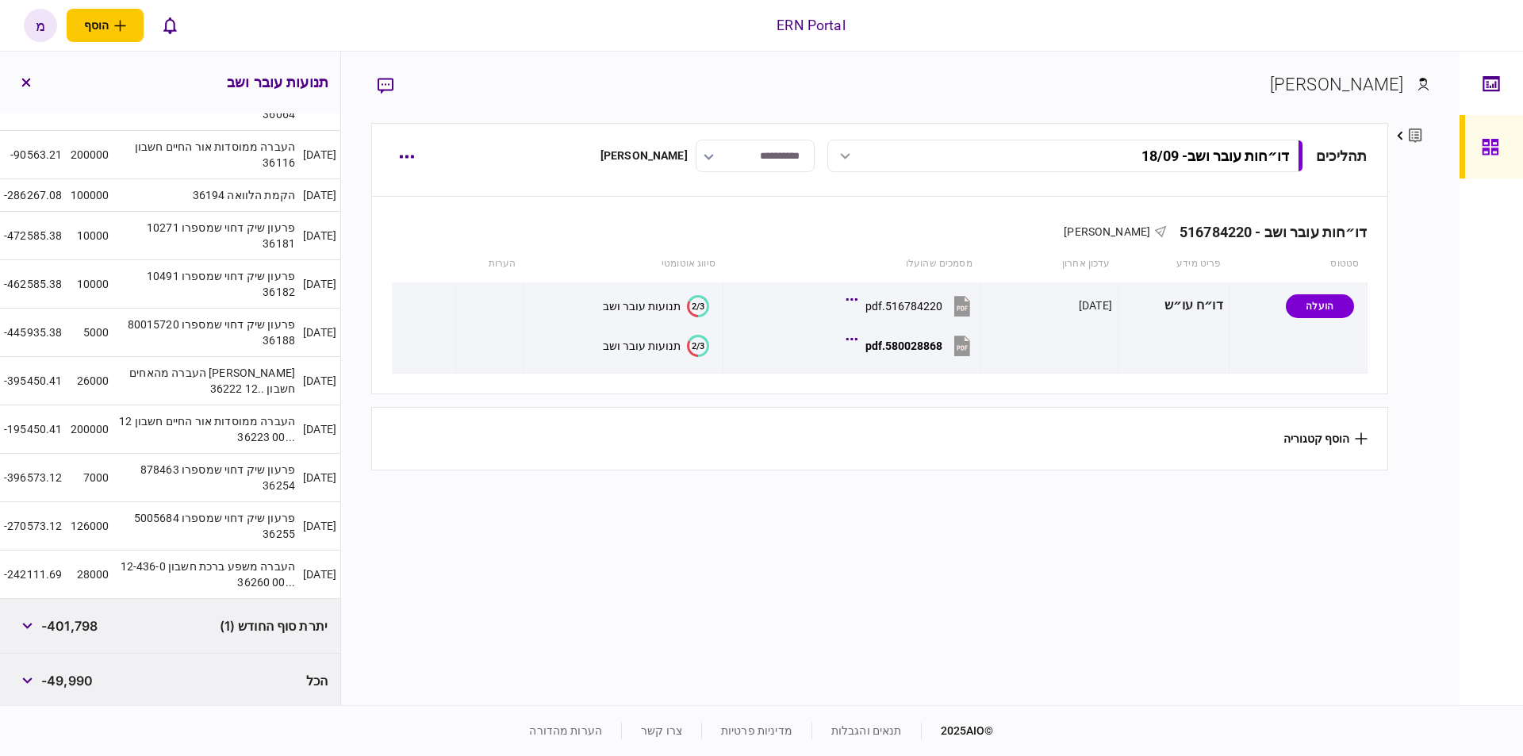
scroll to position [450, 0]
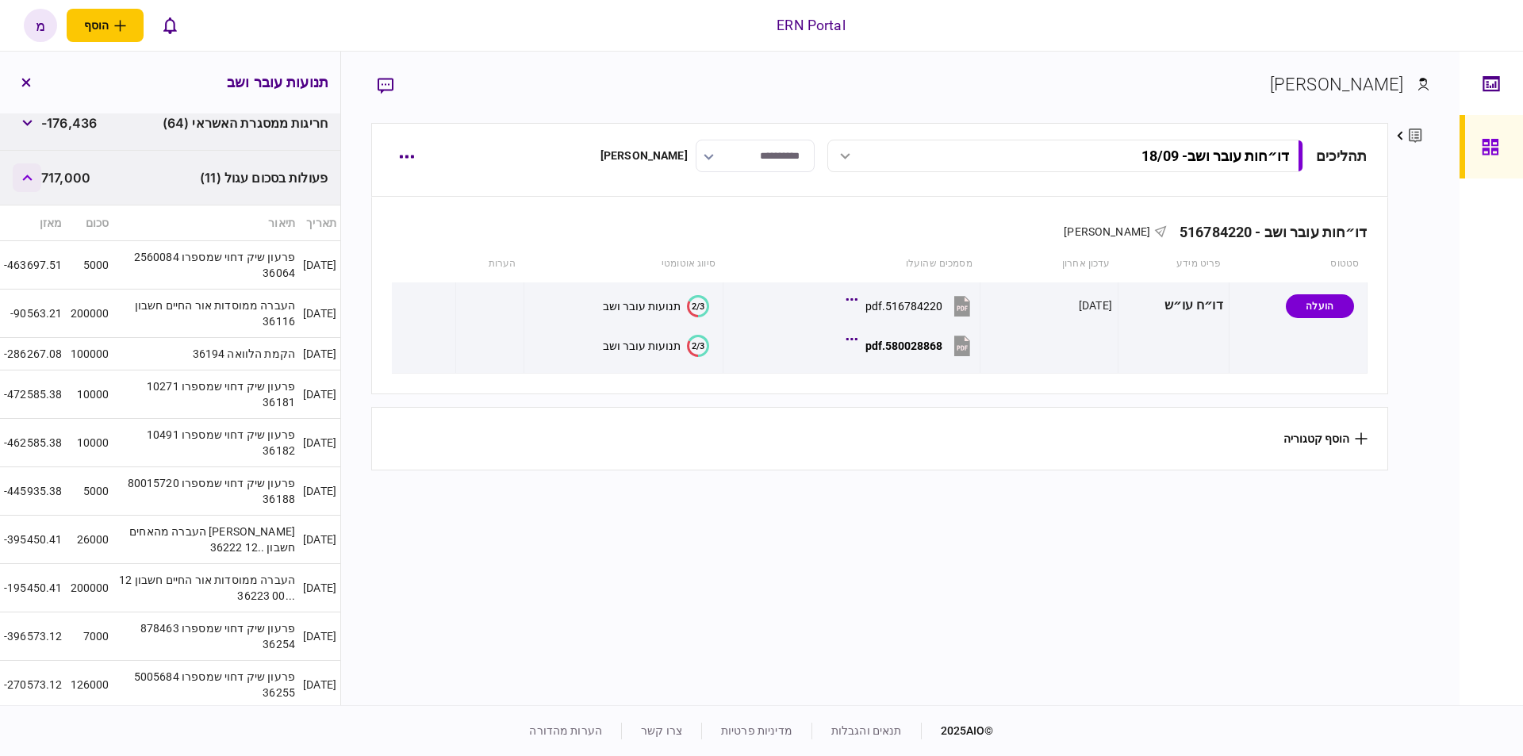
click at [27, 174] on icon "button" at bounding box center [27, 177] width 10 height 6
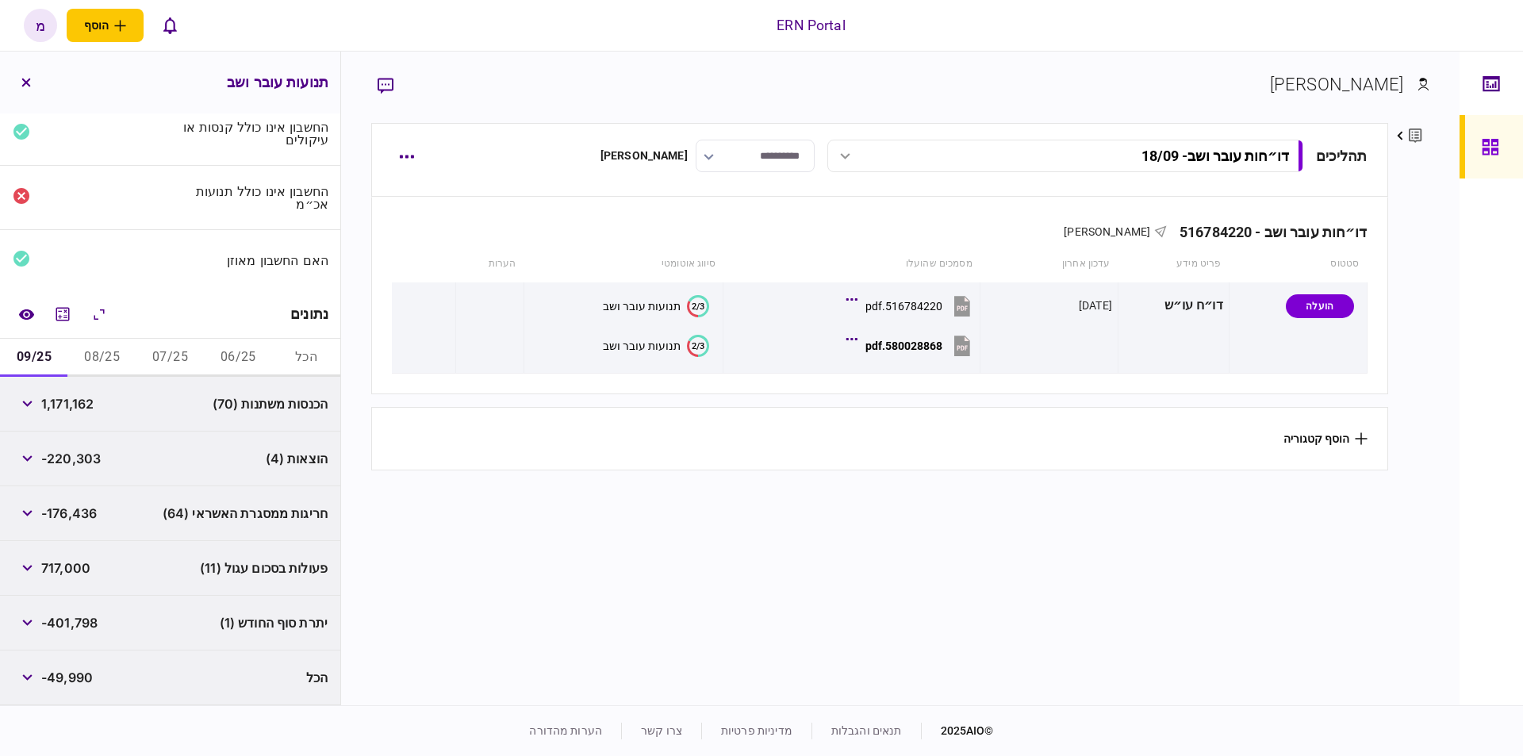
scroll to position [57, 0]
click at [561, 561] on section "תהליכים דו״חות עובר ושב - 18/09 דו״חות עובר ושב - 18/09 16:52 [DATE] דו״חות עוב…" at bounding box center [879, 412] width 1016 height 578
